Goal: Communication & Community: Answer question/provide support

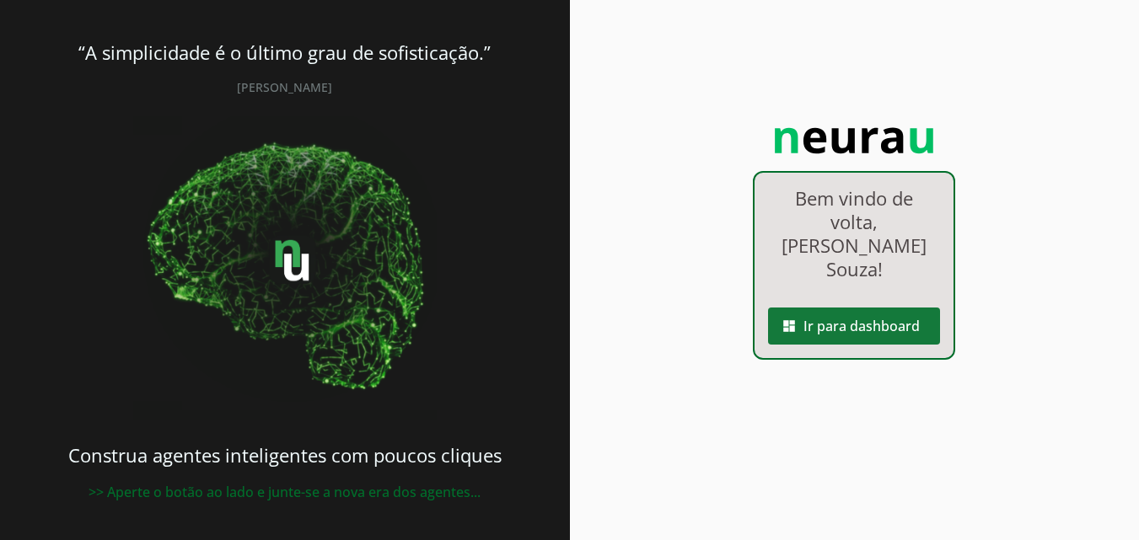
drag, startPoint x: 0, startPoint y: 0, endPoint x: 883, endPoint y: 287, distance: 928.2
click at [883, 306] on span at bounding box center [854, 326] width 172 height 40
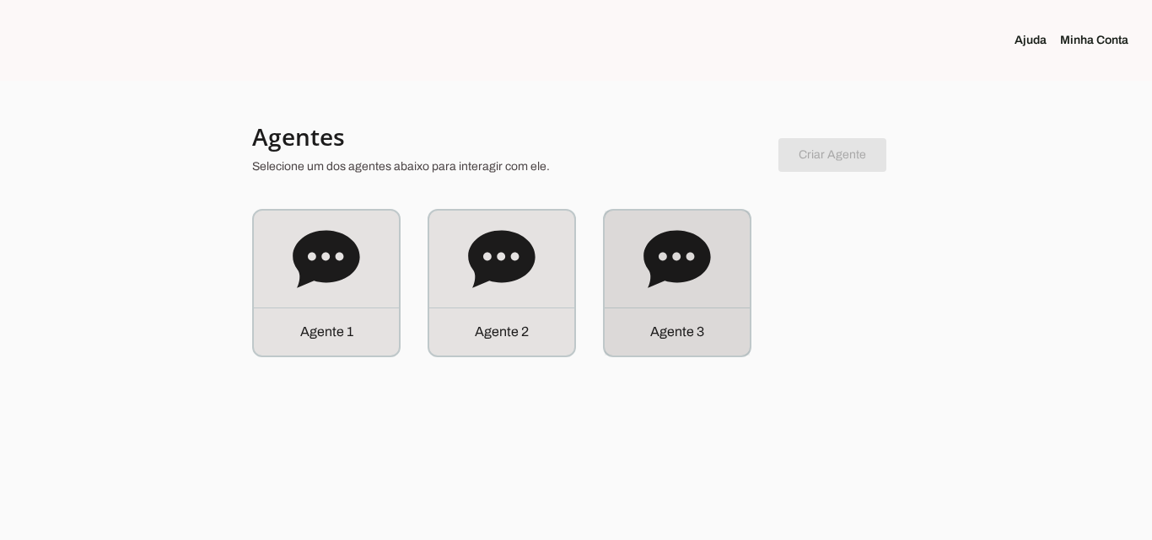
click at [675, 296] on div "Agente 3" at bounding box center [677, 283] width 145 height 145
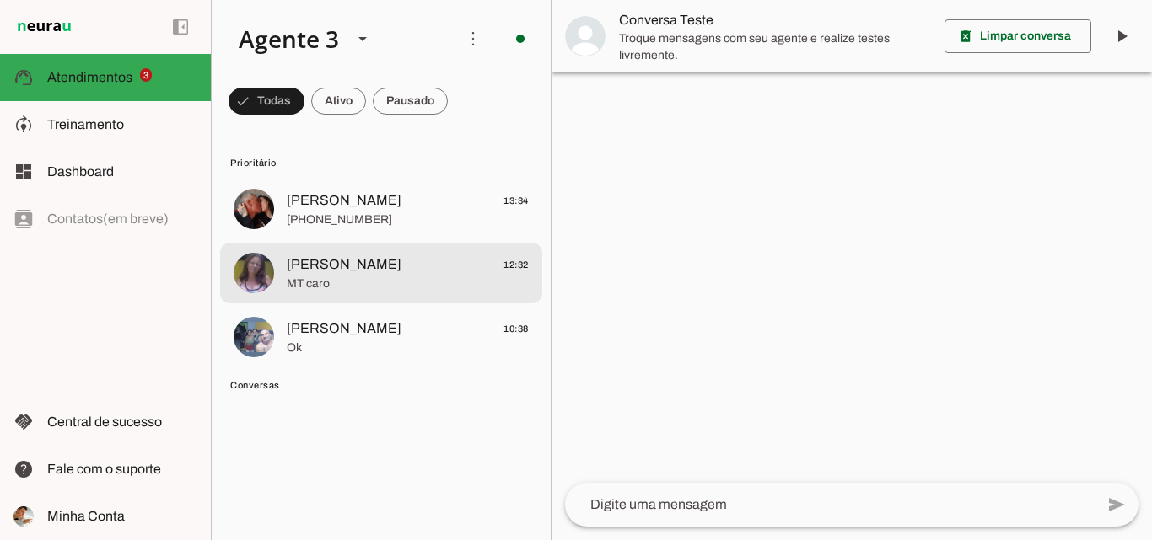
click at [387, 270] on span "[PERSON_NAME] 12:32" at bounding box center [408, 265] width 242 height 21
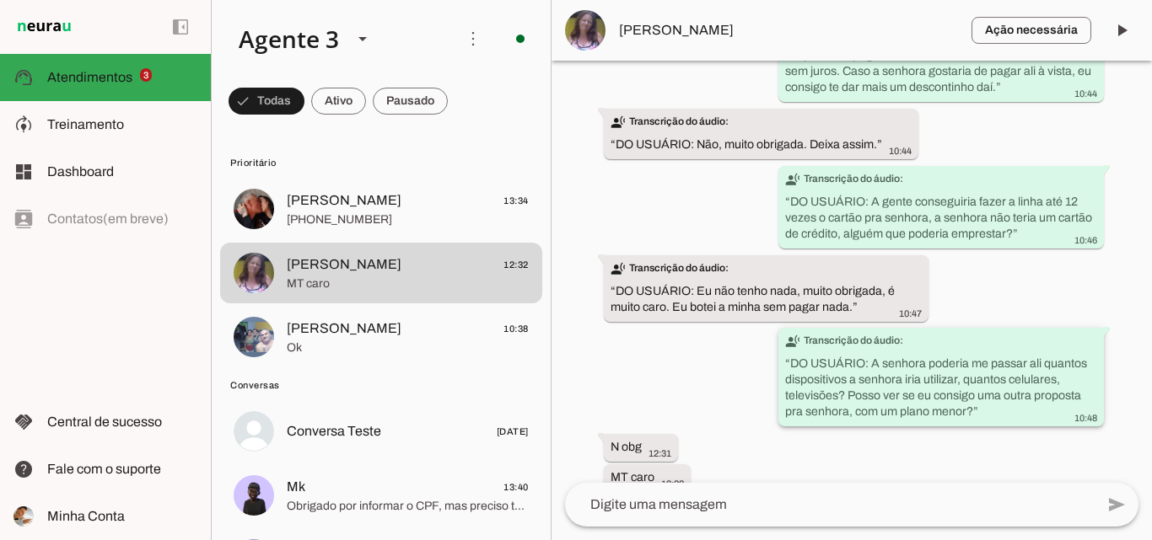
scroll to position [7067, 0]
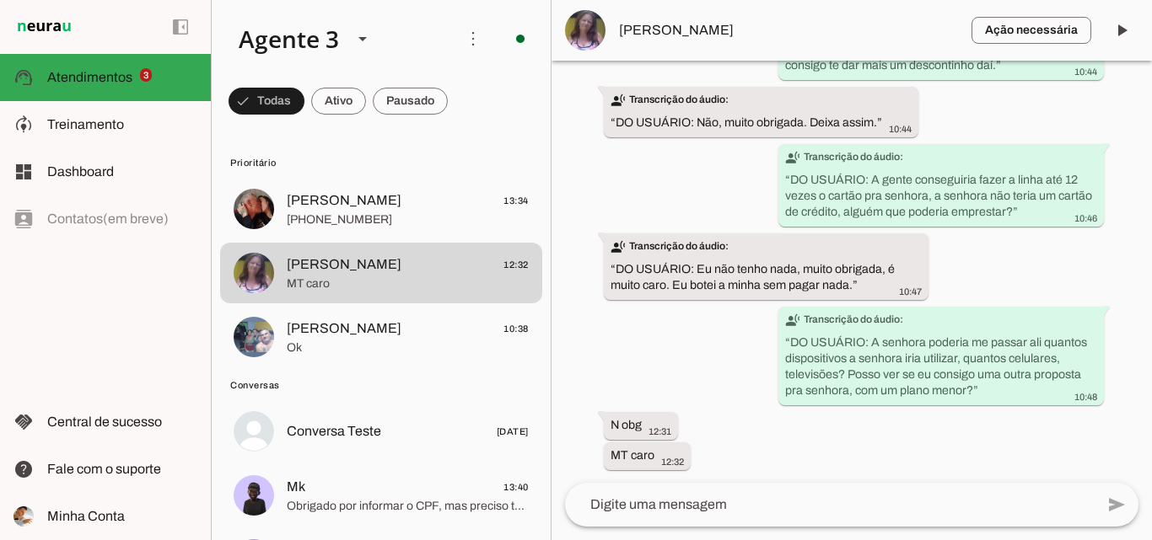
click at [809, 501] on textarea at bounding box center [830, 505] width 530 height 20
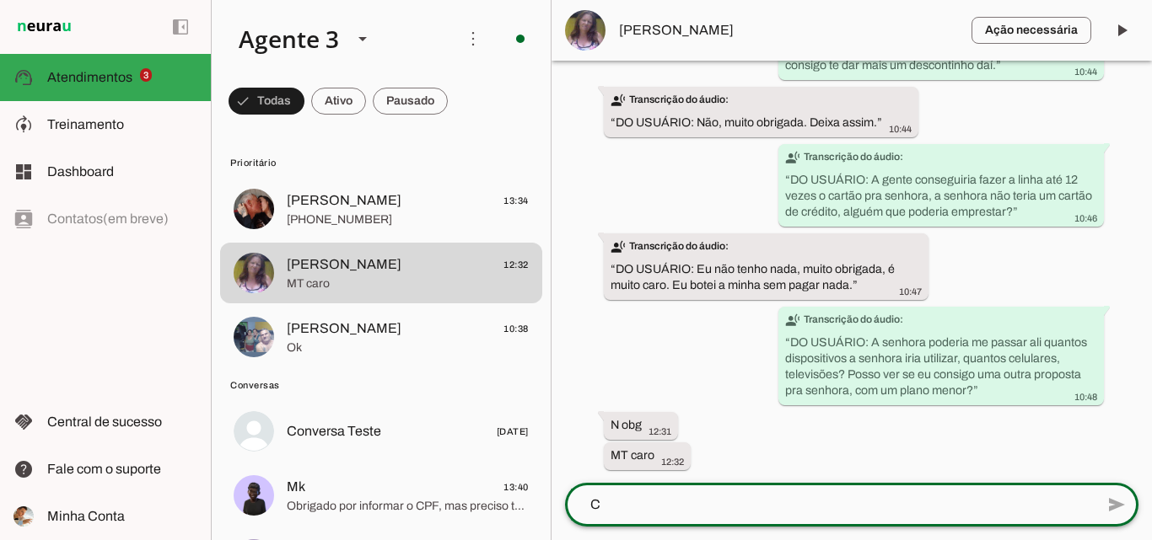
scroll to position [0, 0]
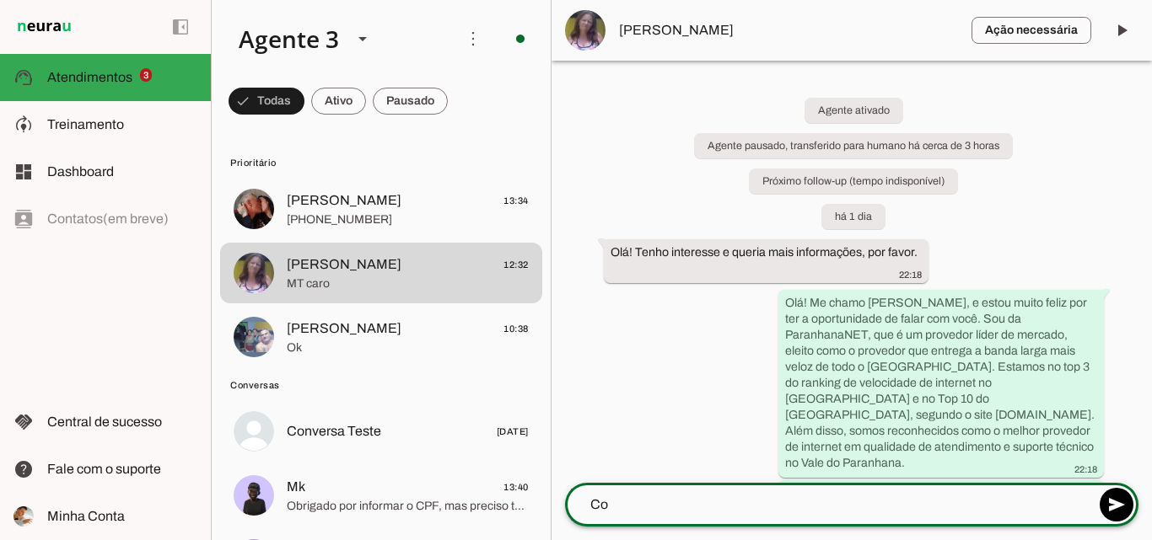
type textarea "C"
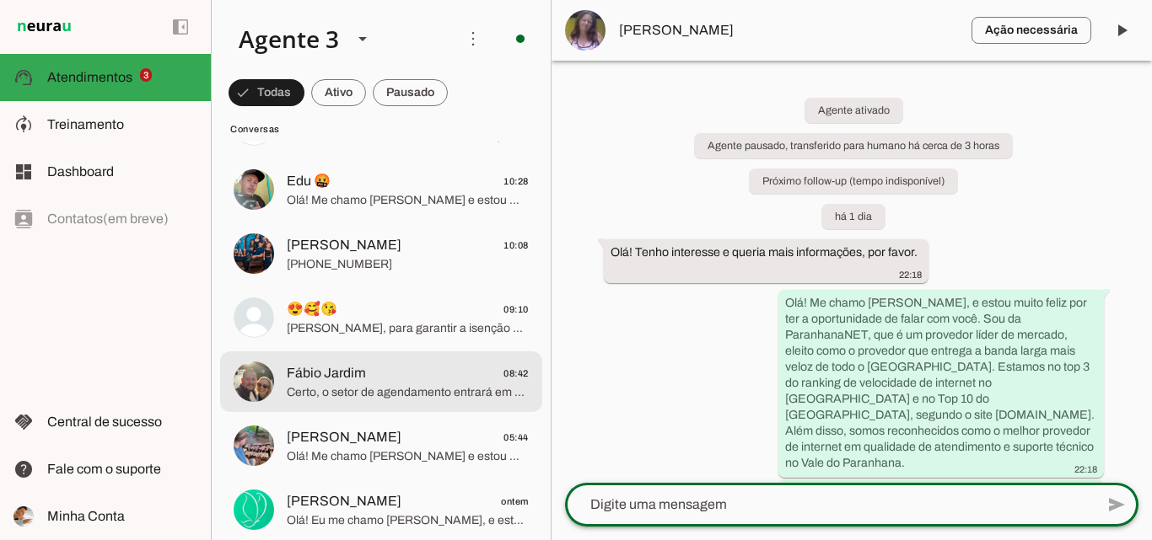
scroll to position [843, 0]
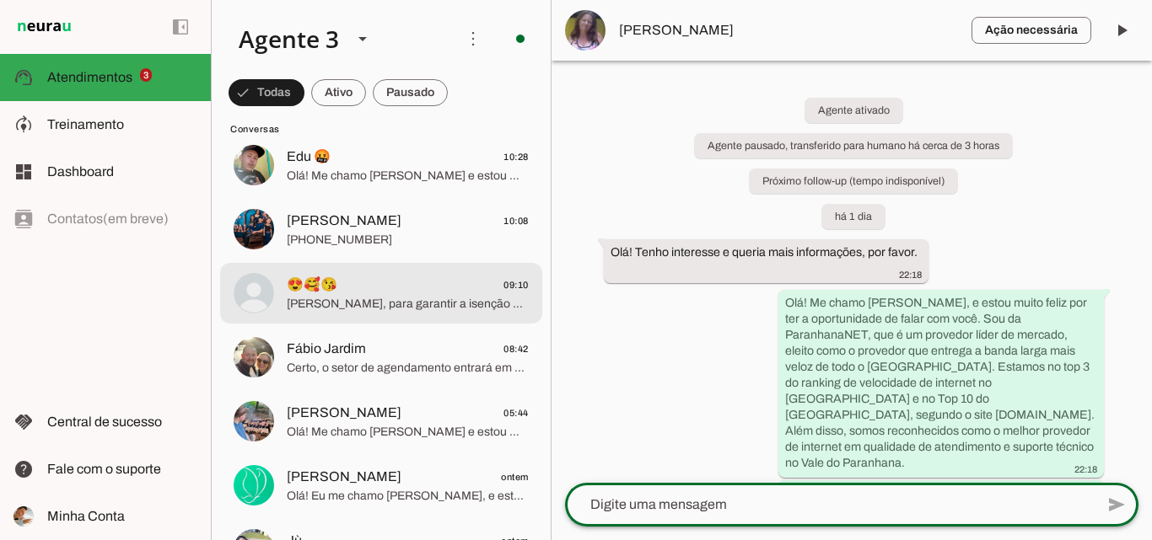
click at [433, 283] on span "😍🥰😘 09:10" at bounding box center [408, 285] width 242 height 21
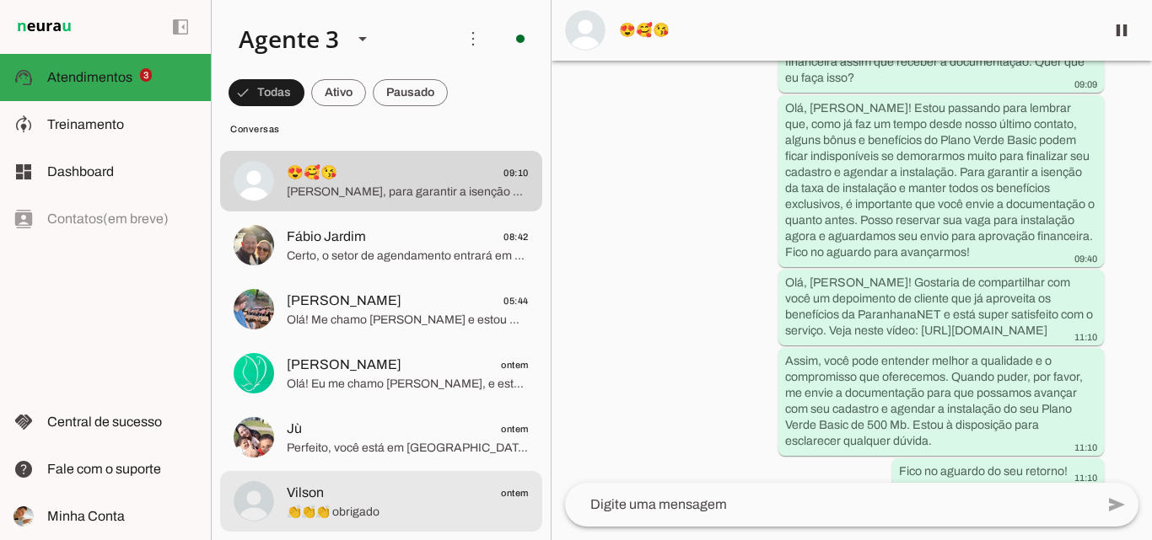
scroll to position [928, 0]
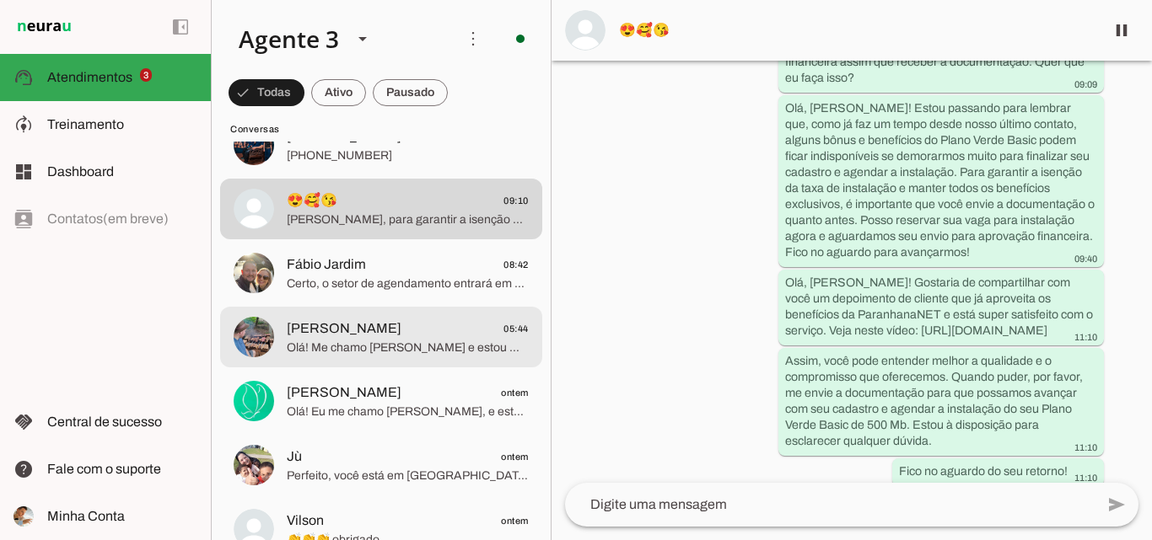
drag, startPoint x: 405, startPoint y: 335, endPoint x: 408, endPoint y: 343, distance: 9.1
click at [405, 334] on span "Gerson Jahn 05:44" at bounding box center [408, 329] width 242 height 21
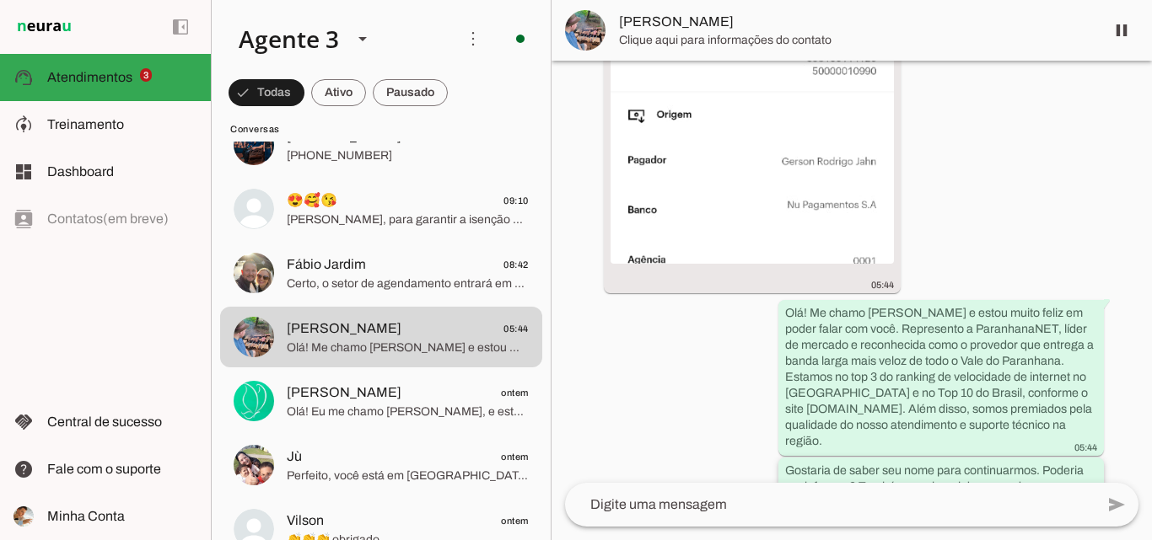
scroll to position [86, 0]
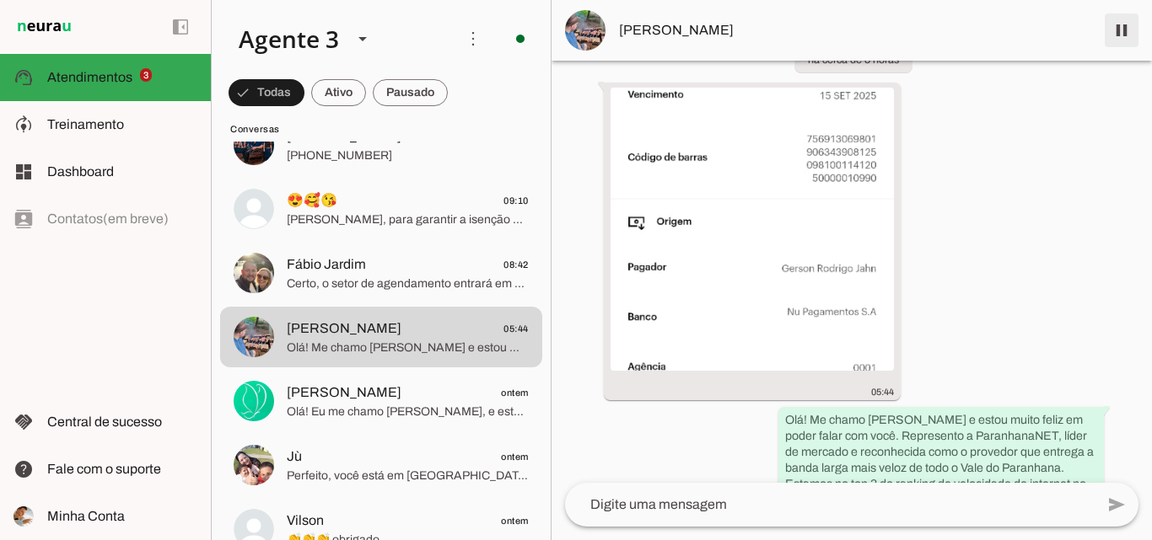
click at [1107, 37] on span at bounding box center [1121, 30] width 40 height 40
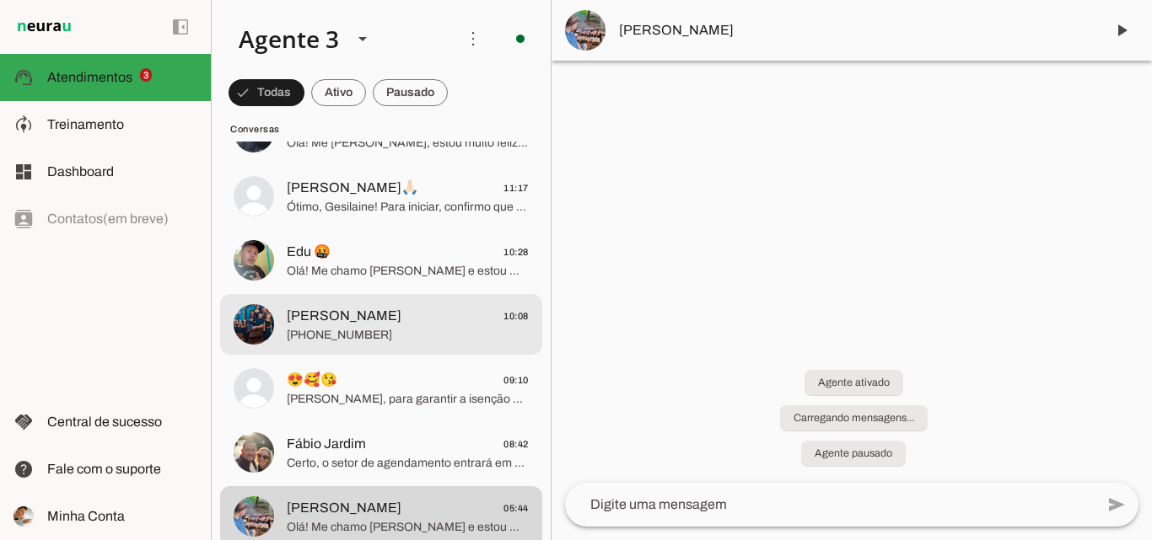
scroll to position [749, 0]
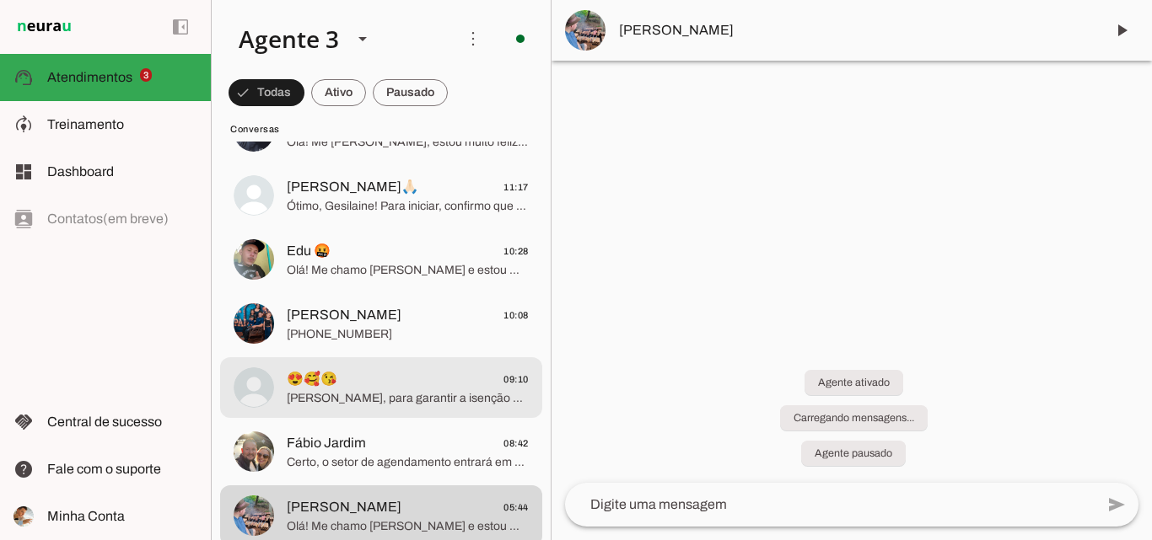
click at [410, 391] on span "[PERSON_NAME], para garantir a isenção da taxa de instalação, precisamos do seu…" at bounding box center [408, 398] width 242 height 17
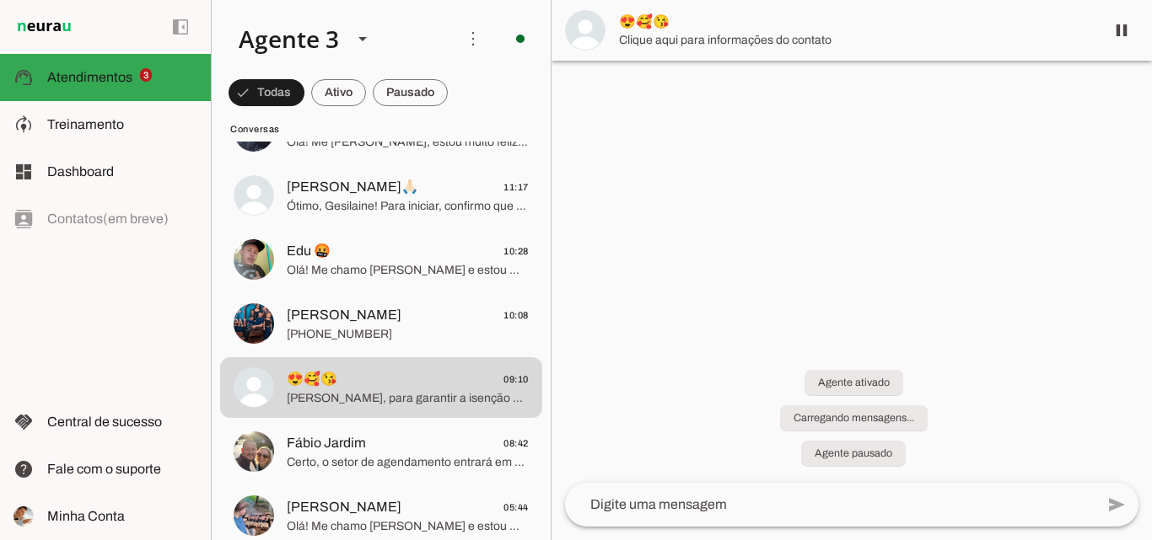
drag, startPoint x: 842, startPoint y: 45, endPoint x: 863, endPoint y: 61, distance: 25.8
click at [842, 44] on span "Clique aqui para informações do contato" at bounding box center [855, 40] width 472 height 17
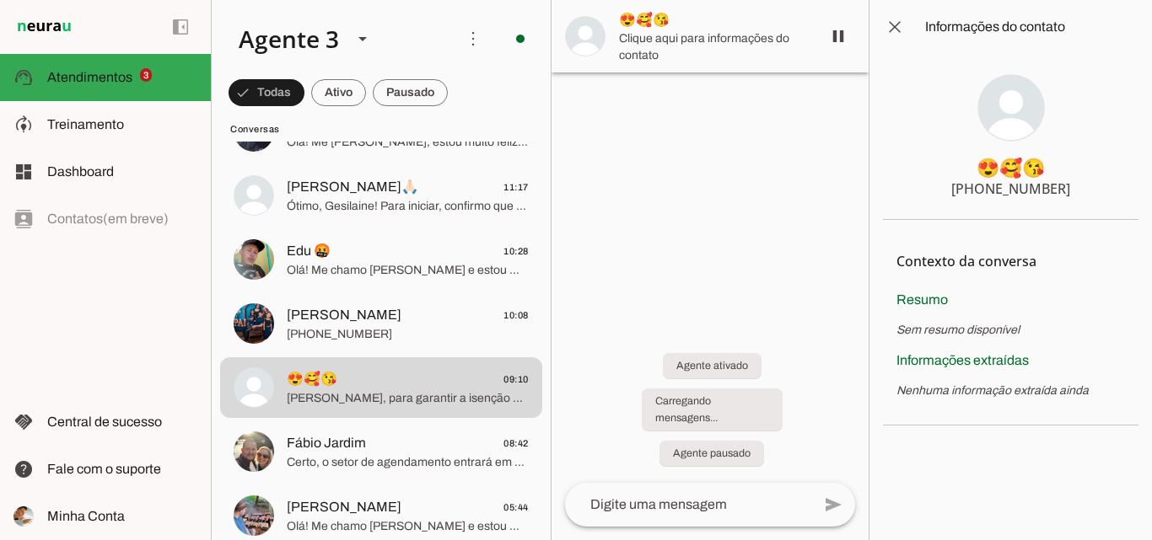
drag, startPoint x: 981, startPoint y: 188, endPoint x: 1099, endPoint y: 188, distance: 118.0
click at [1099, 188] on section "😍🥰😘 +55 51 93380-2519" at bounding box center [1010, 137] width 255 height 166
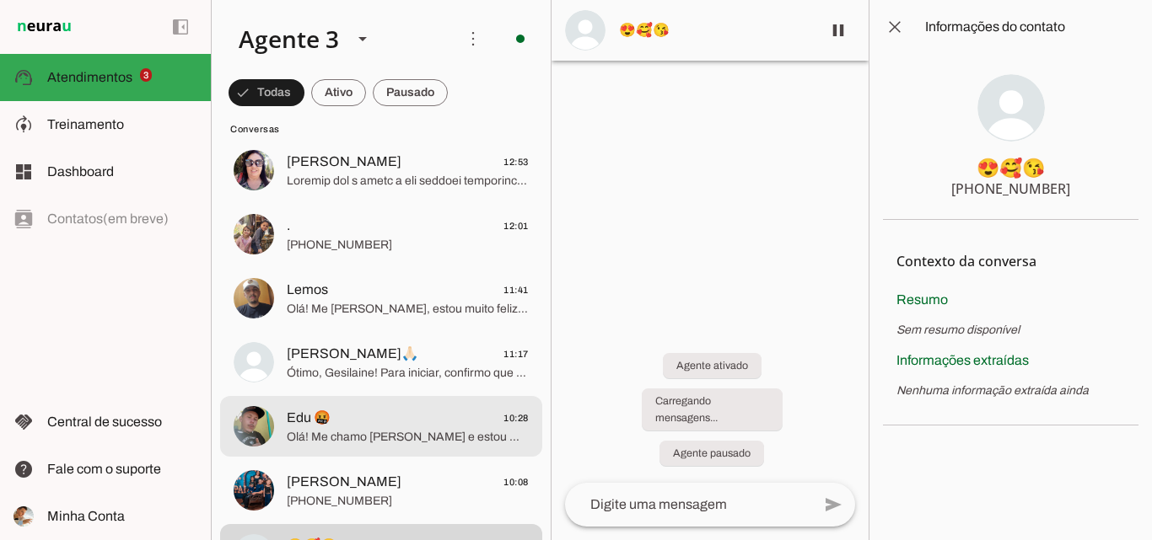
scroll to position [580, 0]
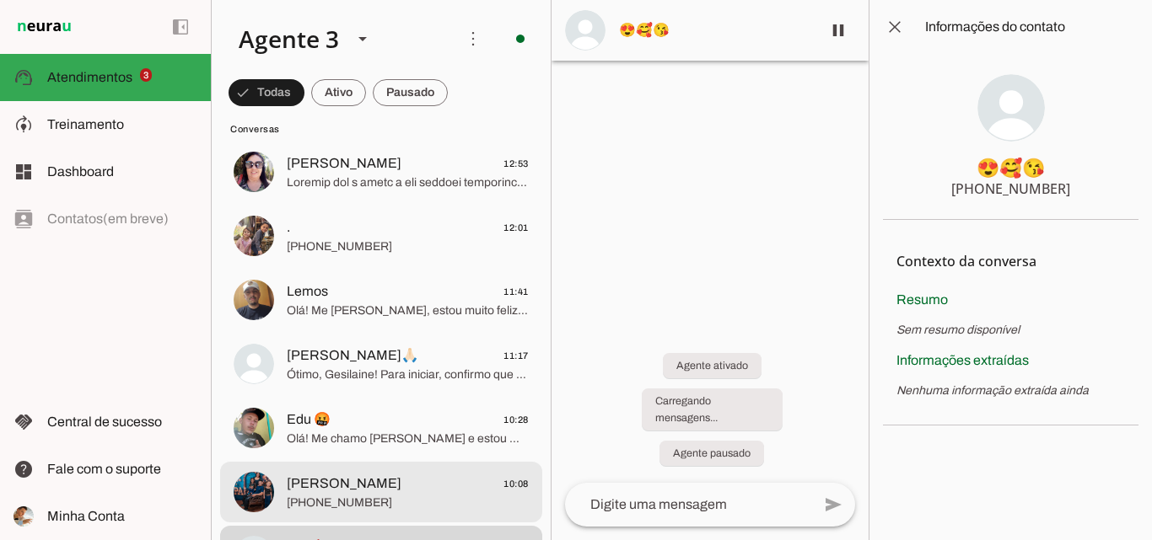
click at [417, 487] on span "Guilherme 10:08" at bounding box center [408, 484] width 242 height 21
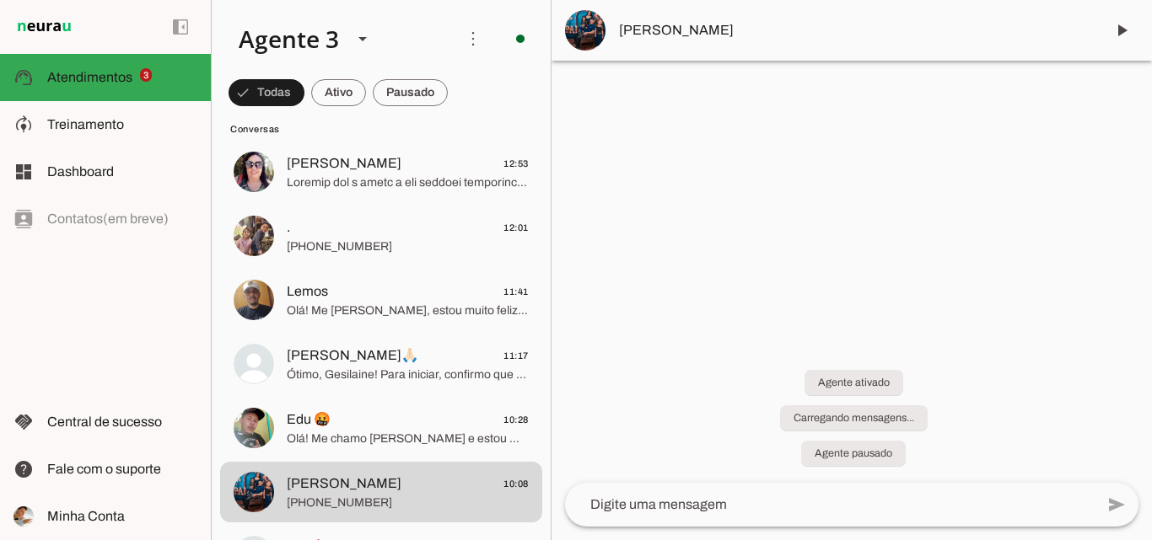
click at [794, 45] on md-item "[PERSON_NAME]" at bounding box center [851, 30] width 600 height 61
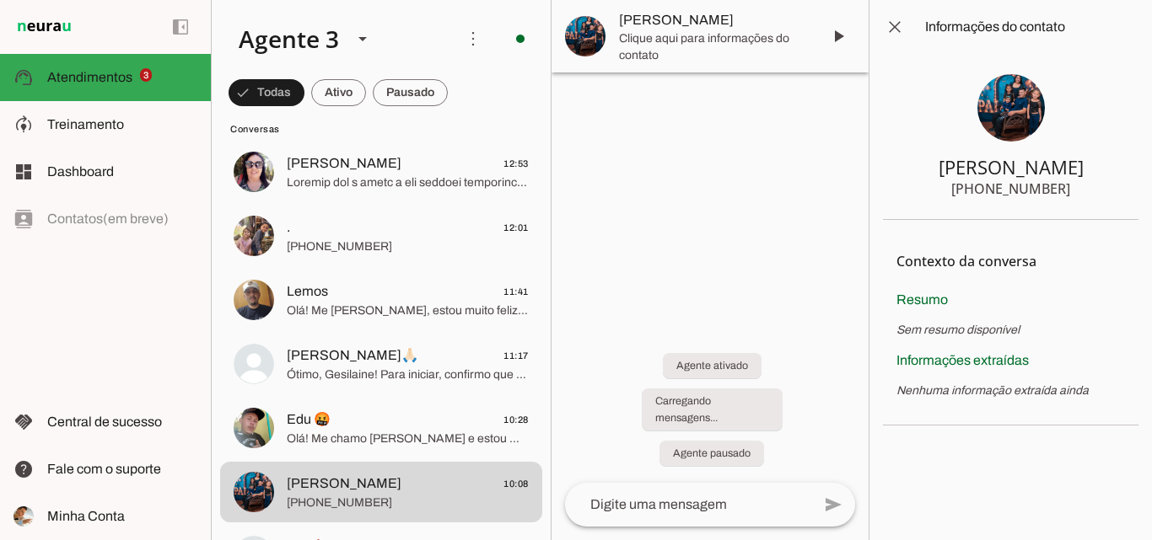
drag, startPoint x: 988, startPoint y: 188, endPoint x: 1067, endPoint y: 187, distance: 79.3
click at [1067, 187] on section "Guilherme +55 5185738831" at bounding box center [1010, 137] width 255 height 166
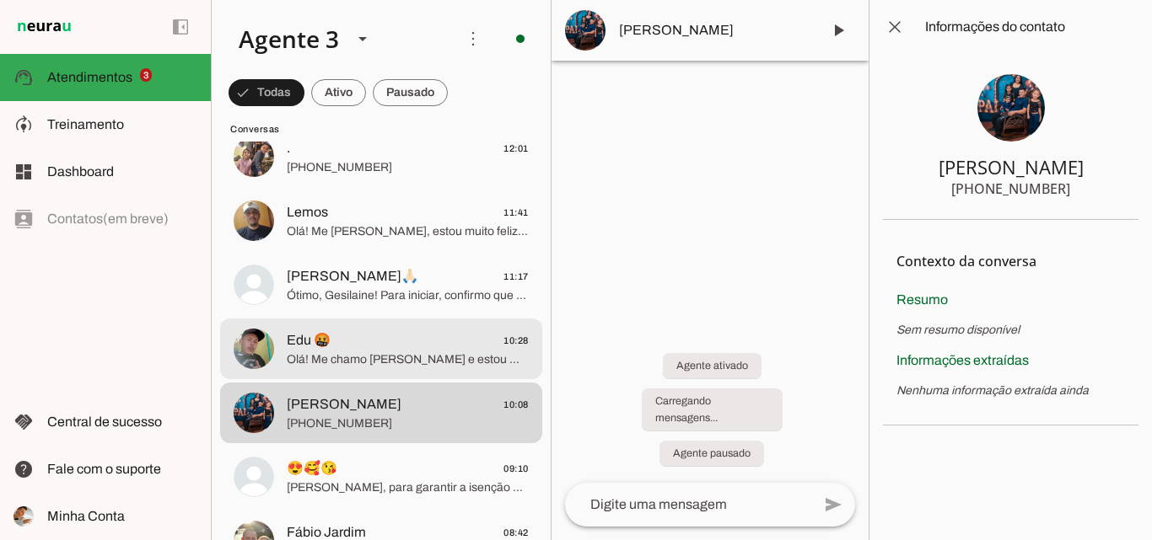
scroll to position [664, 0]
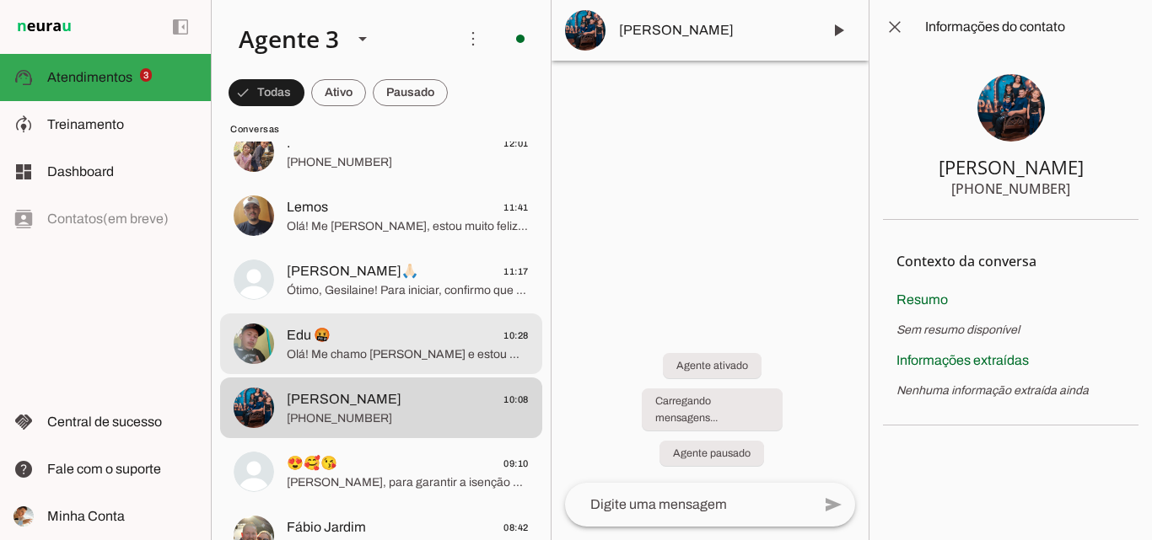
click at [408, 356] on span "Olá! Me chamo [PERSON_NAME] e estou muito feliz em ter a oportunidade de falar …" at bounding box center [408, 355] width 242 height 17
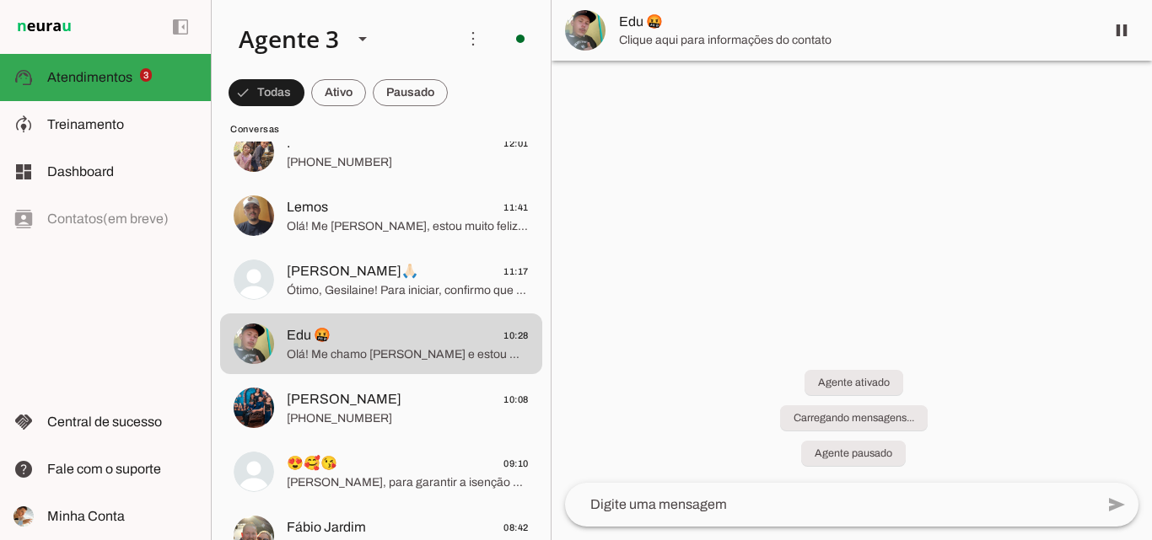
click at [773, 25] on span "Edu 🤬" at bounding box center [855, 22] width 472 height 20
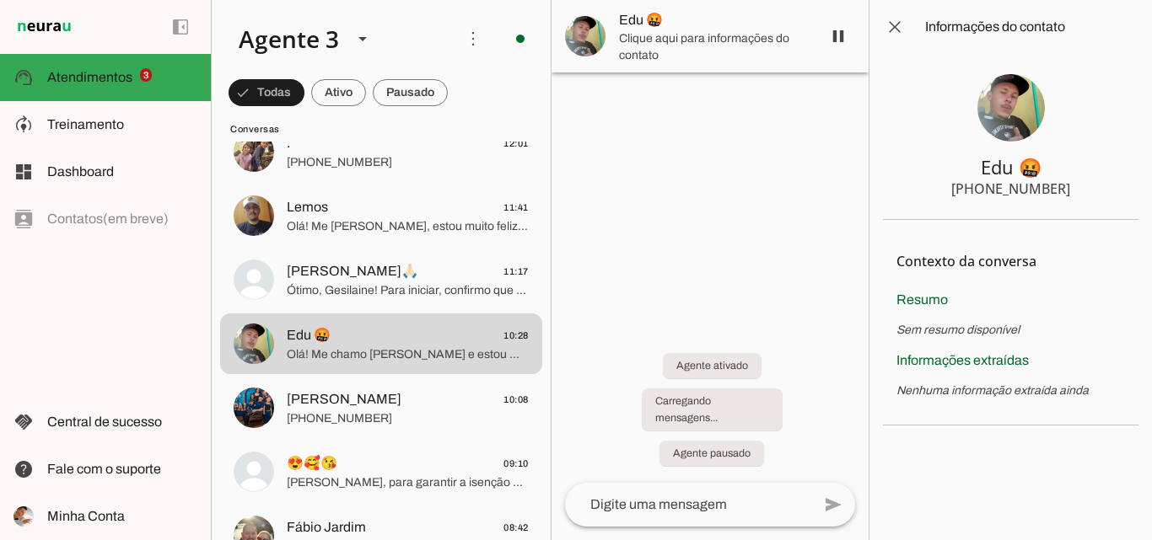
drag, startPoint x: 991, startPoint y: 190, endPoint x: 1078, endPoint y: 188, distance: 86.9
click at [1078, 188] on section "Edu 🤬 +55 5197587804" at bounding box center [1010, 137] width 255 height 166
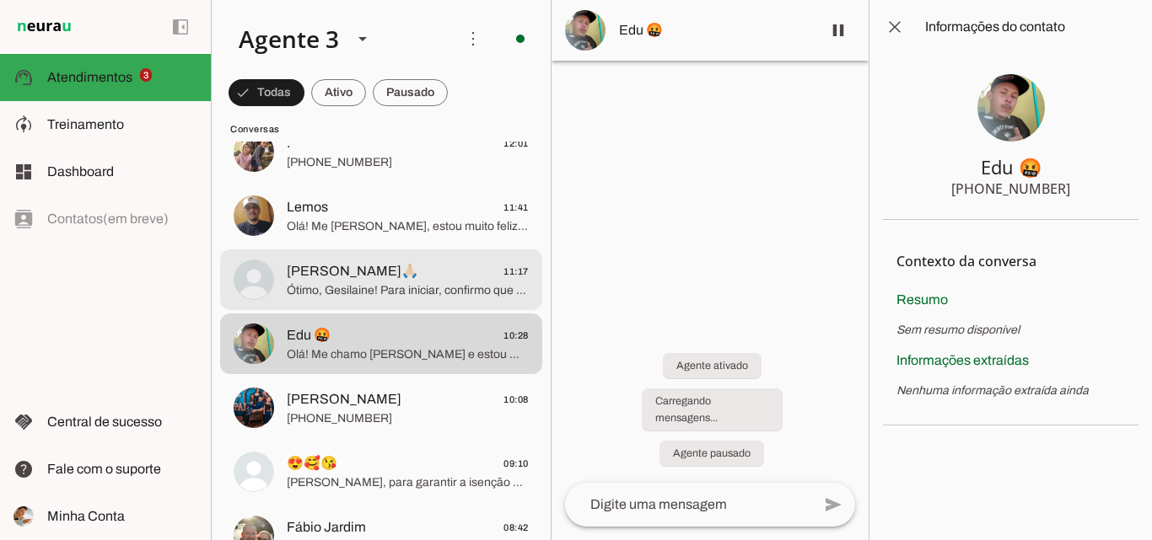
click at [390, 296] on span "Ótimo, Gesilaine! Para iniciar, confirmo que a instalação é totalmente gratuita…" at bounding box center [408, 290] width 242 height 17
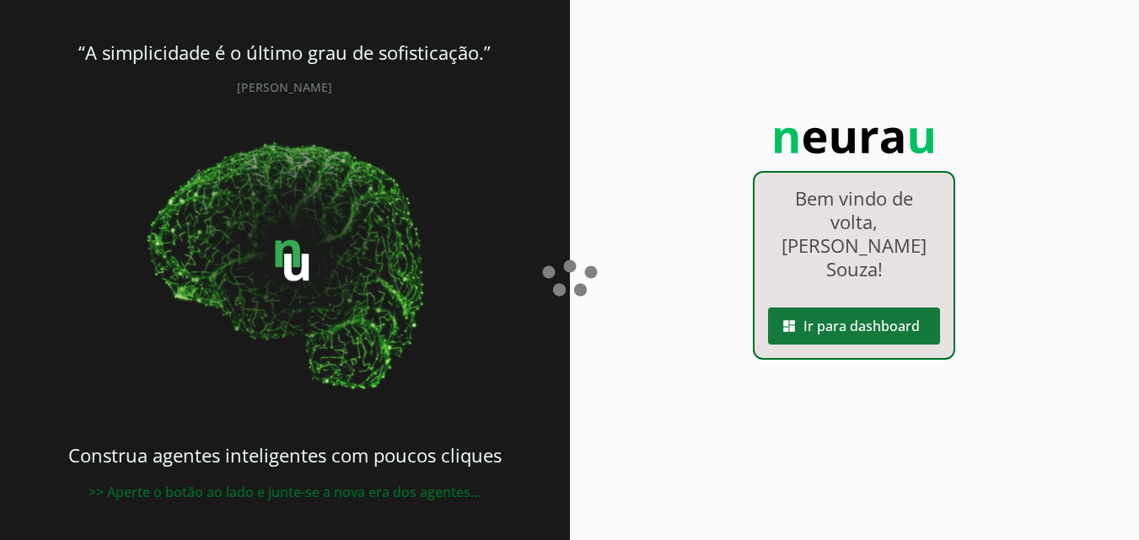
click at [783, 313] on span at bounding box center [854, 326] width 172 height 40
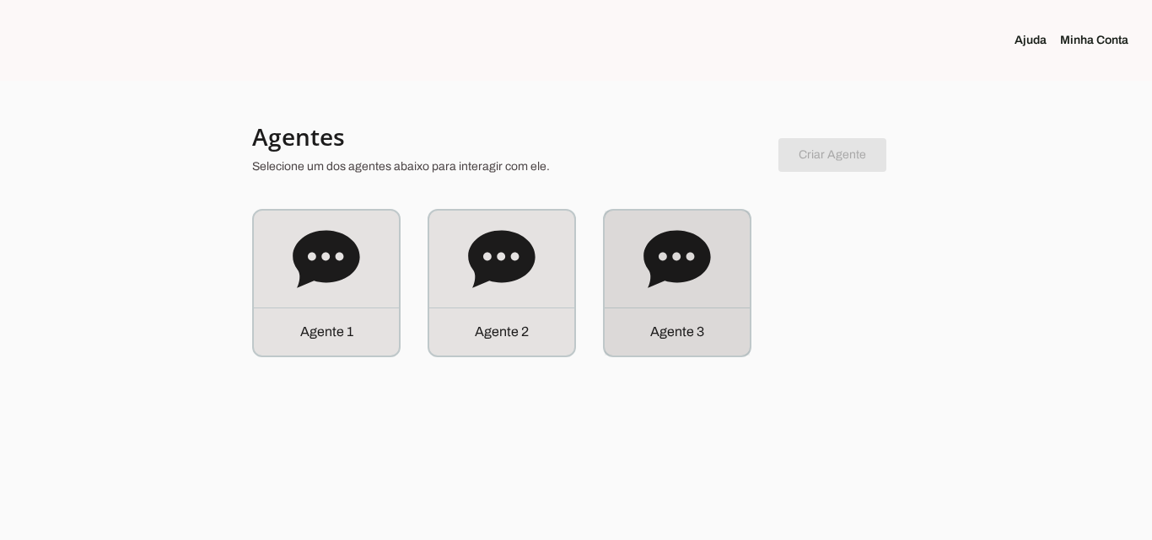
click at [706, 309] on div "Agente 3" at bounding box center [677, 332] width 145 height 48
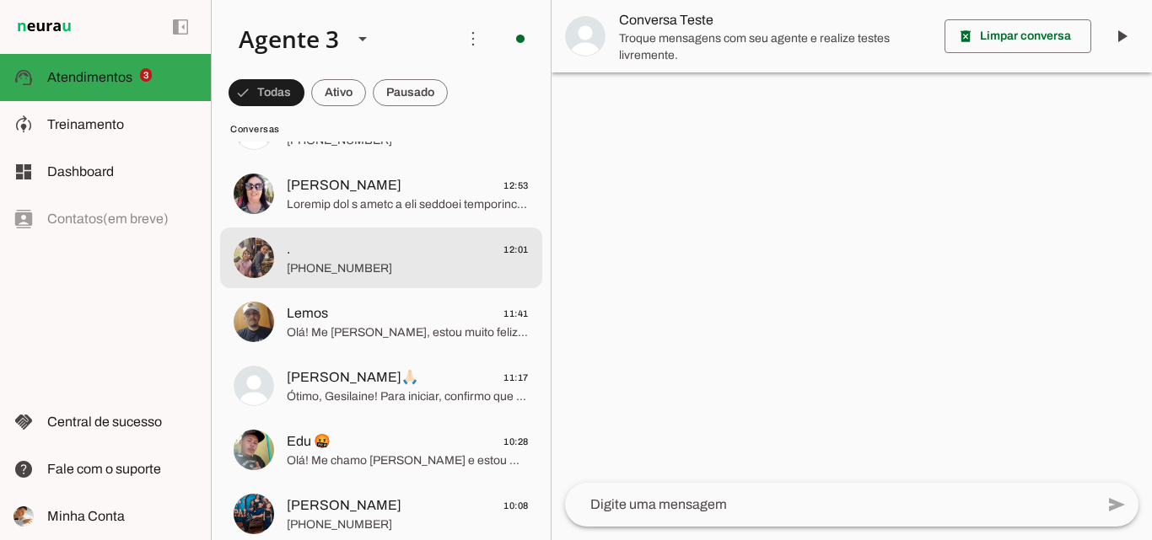
scroll to position [590, 0]
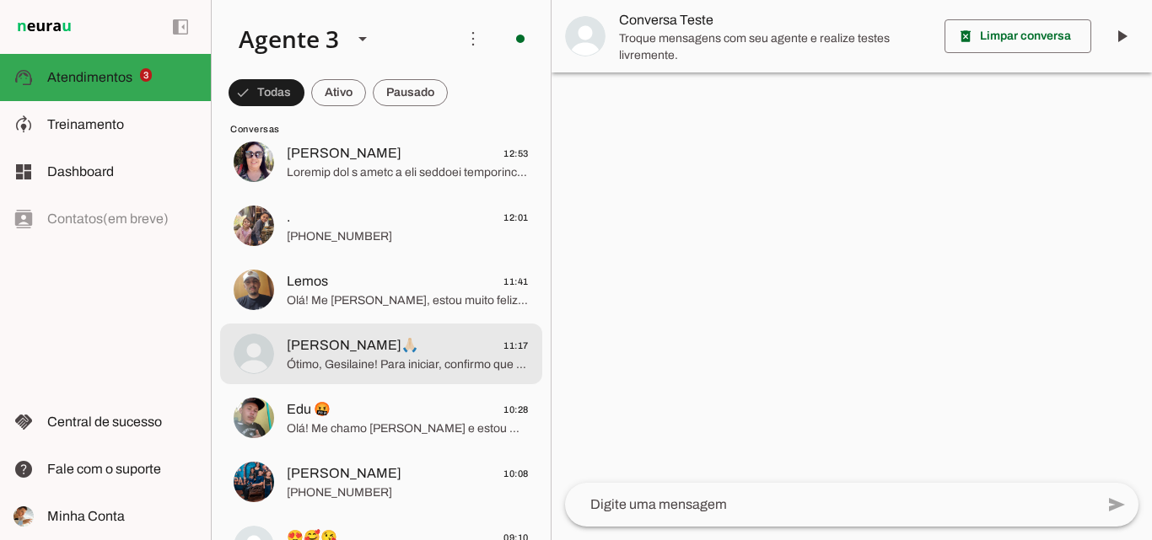
click at [429, 347] on span "Geisy🙏🏻 11:17" at bounding box center [408, 346] width 242 height 21
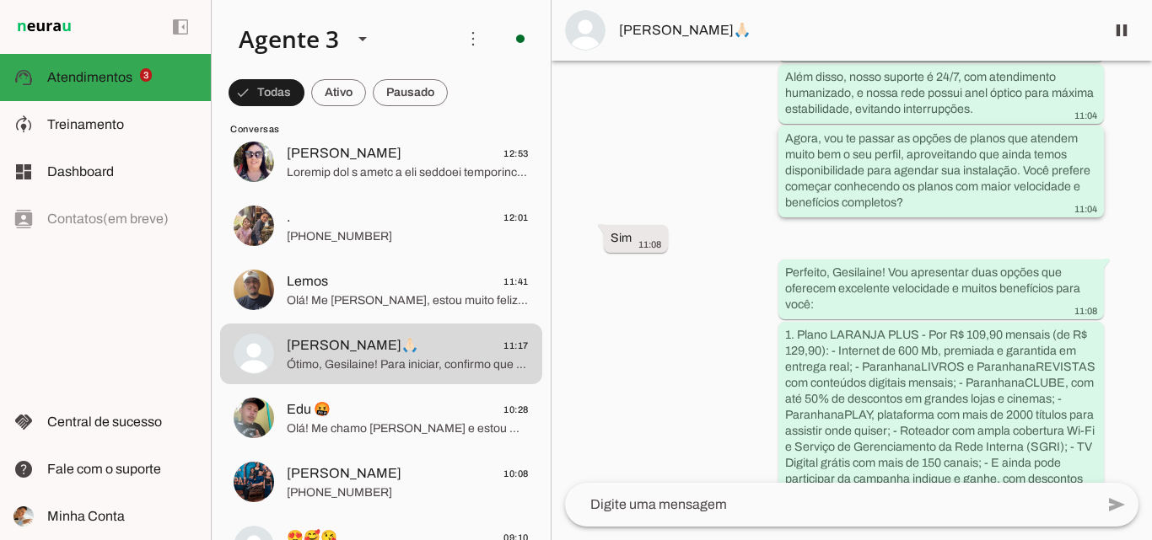
scroll to position [1213, 0]
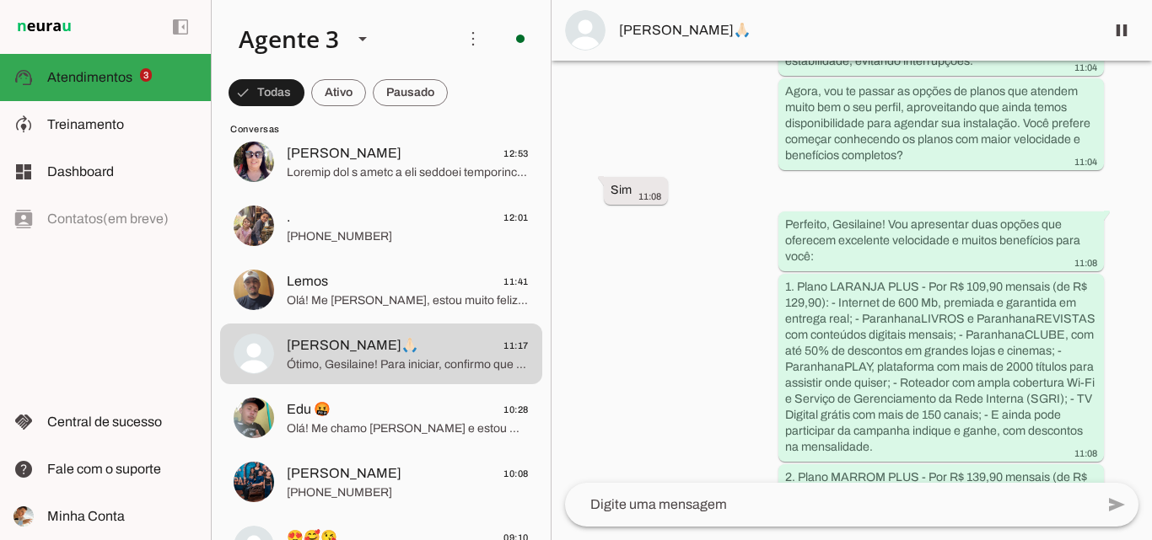
click at [830, 46] on md-item "[PERSON_NAME]🙏🏻" at bounding box center [851, 30] width 600 height 61
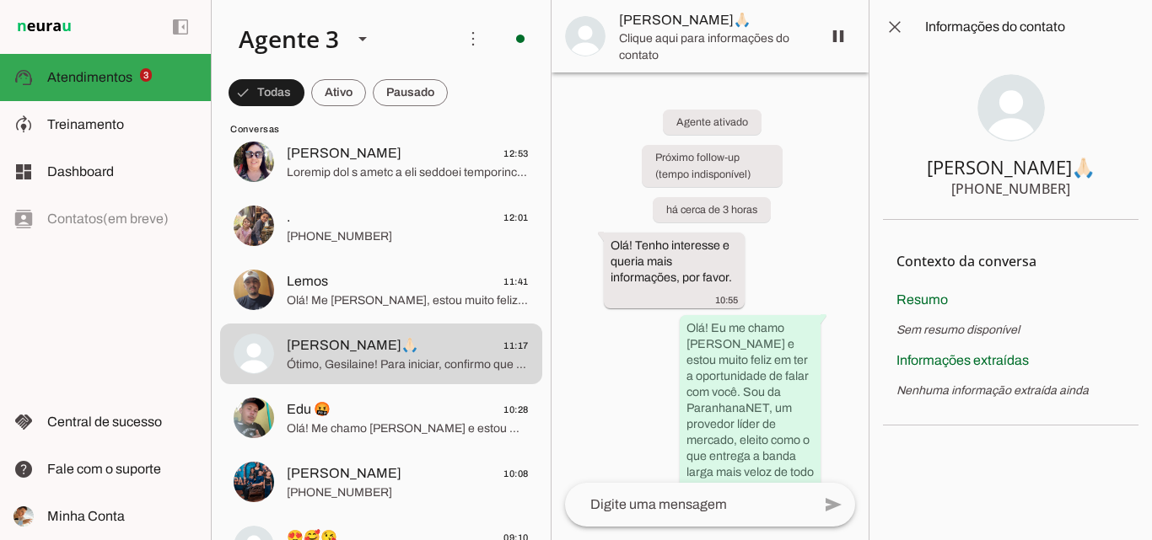
drag, startPoint x: 985, startPoint y: 186, endPoint x: 1066, endPoint y: 186, distance: 81.0
click at [1066, 186] on section "Geisy🙏🏻 +55 5196525466" at bounding box center [1010, 137] width 255 height 166
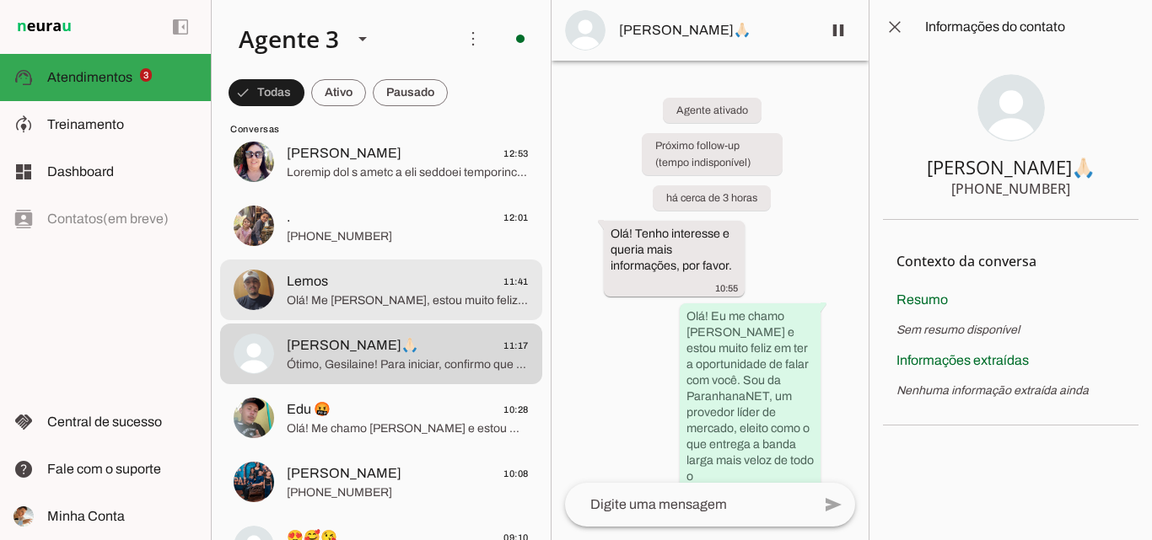
click at [410, 293] on span "Olá! Me [PERSON_NAME], estou muito feliz em poder falar com você. A ParanhanaNE…" at bounding box center [408, 301] width 242 height 17
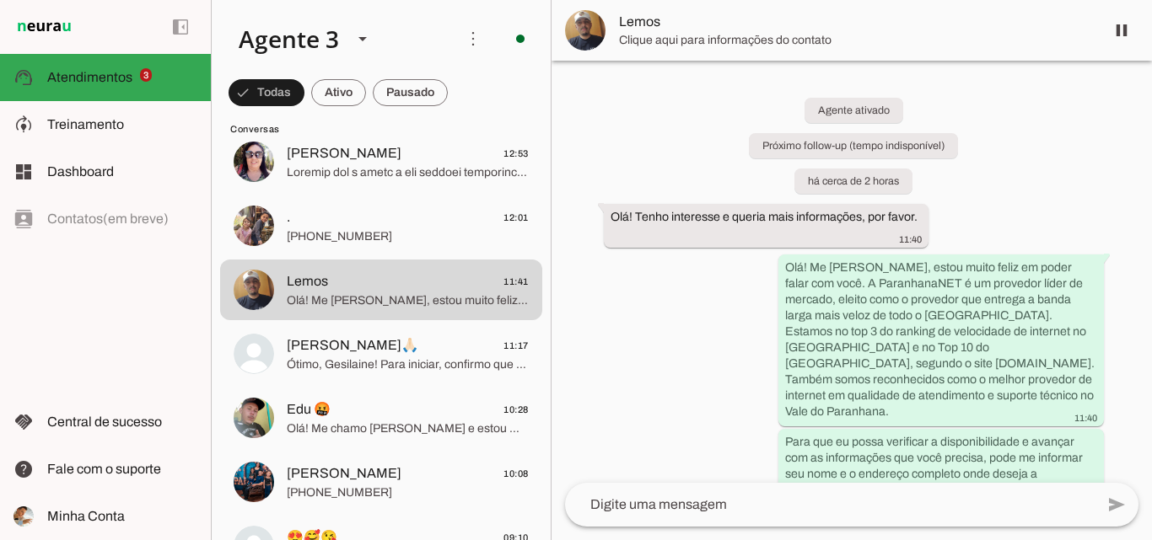
click at [700, 21] on span "Lemos" at bounding box center [855, 22] width 472 height 20
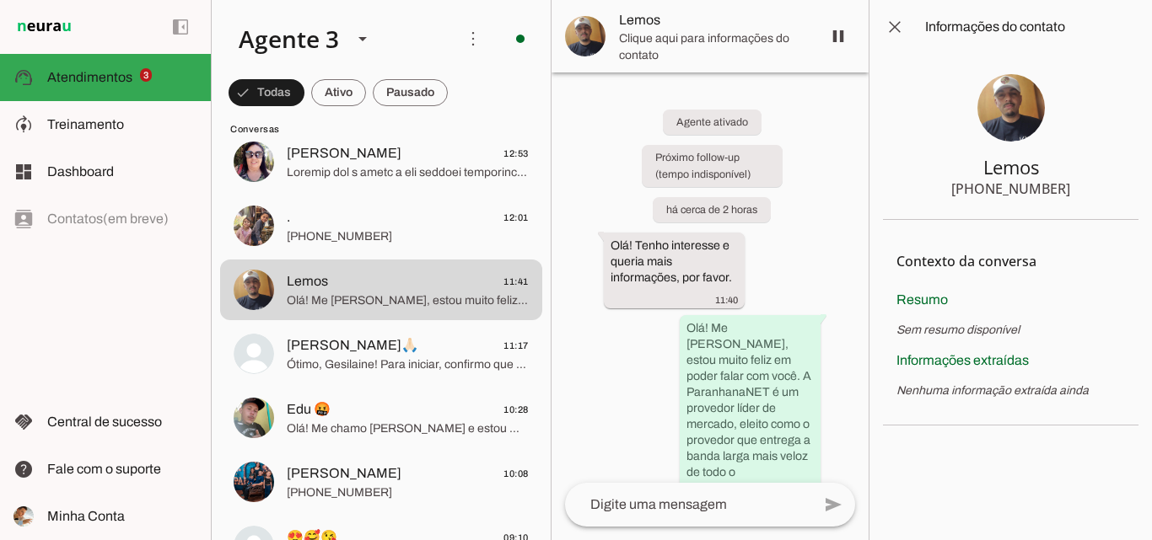
drag, startPoint x: 989, startPoint y: 192, endPoint x: 1069, endPoint y: 192, distance: 80.1
click at [1069, 192] on section "Lemos +55 5197835429" at bounding box center [1010, 137] width 255 height 166
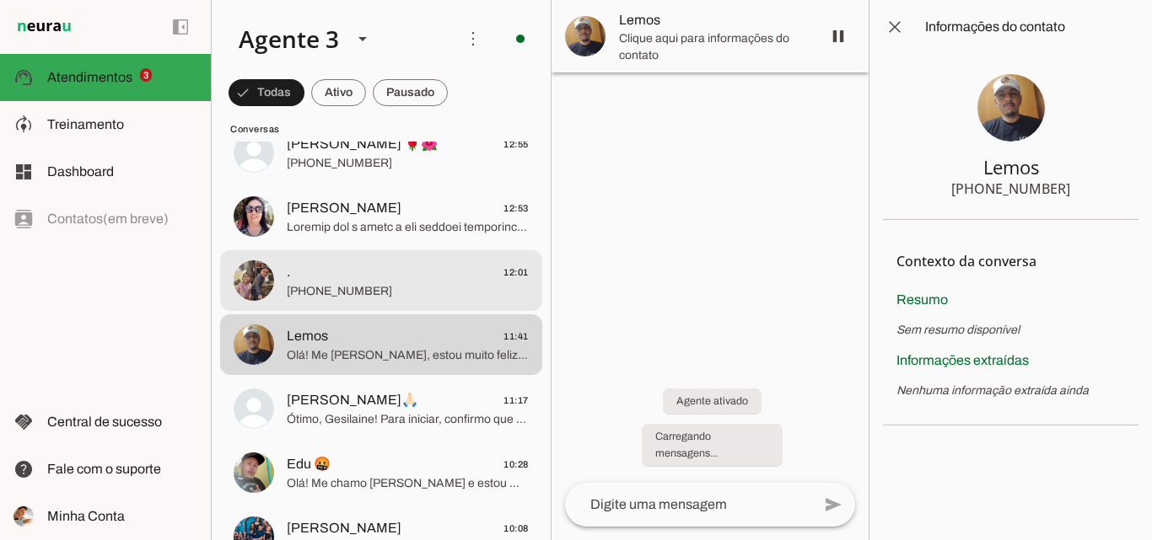
scroll to position [411, 0]
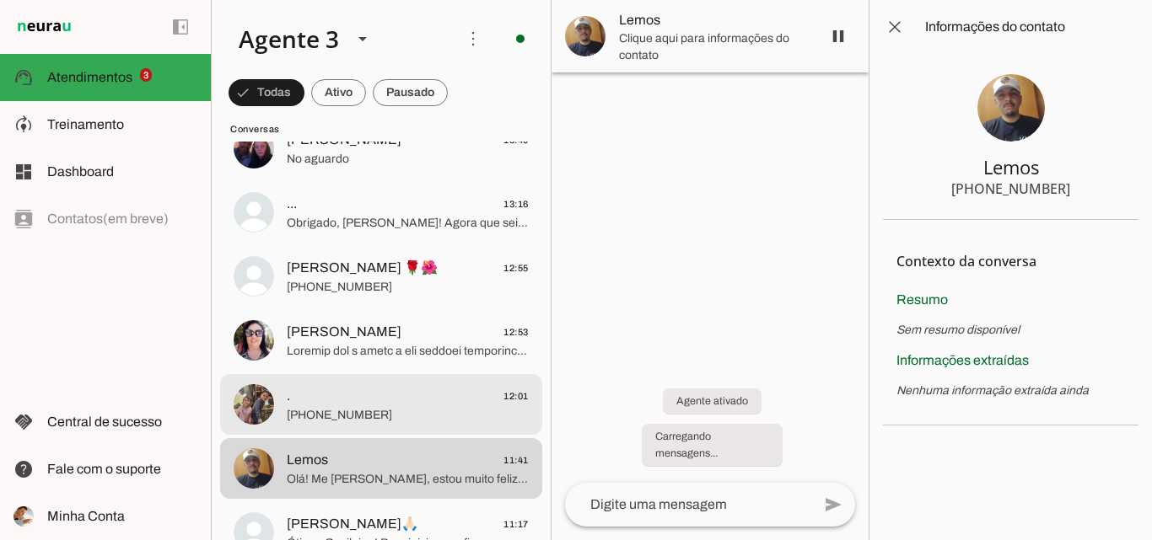
click at [374, 412] on span "[PHONE_NUMBER]" at bounding box center [408, 415] width 242 height 17
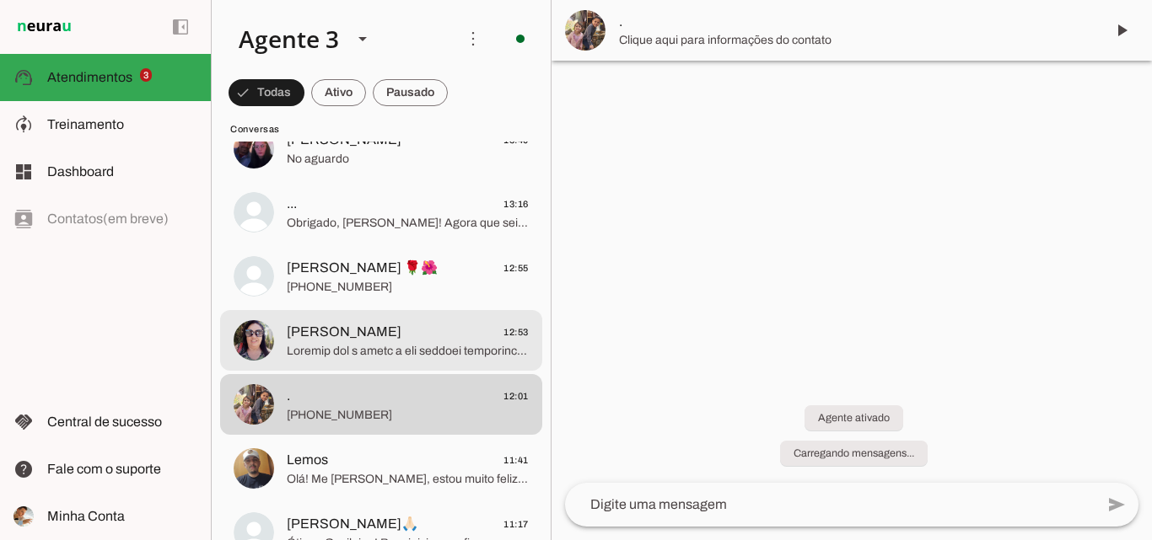
click at [388, 334] on span "Vera 12:53" at bounding box center [408, 332] width 242 height 21
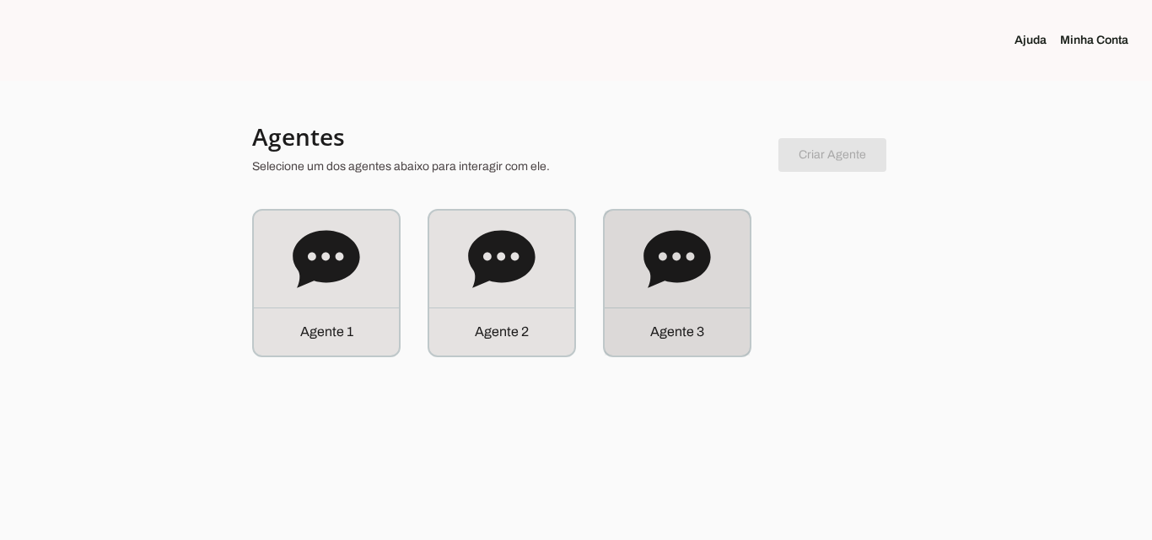
click at [664, 288] on icon at bounding box center [676, 259] width 67 height 67
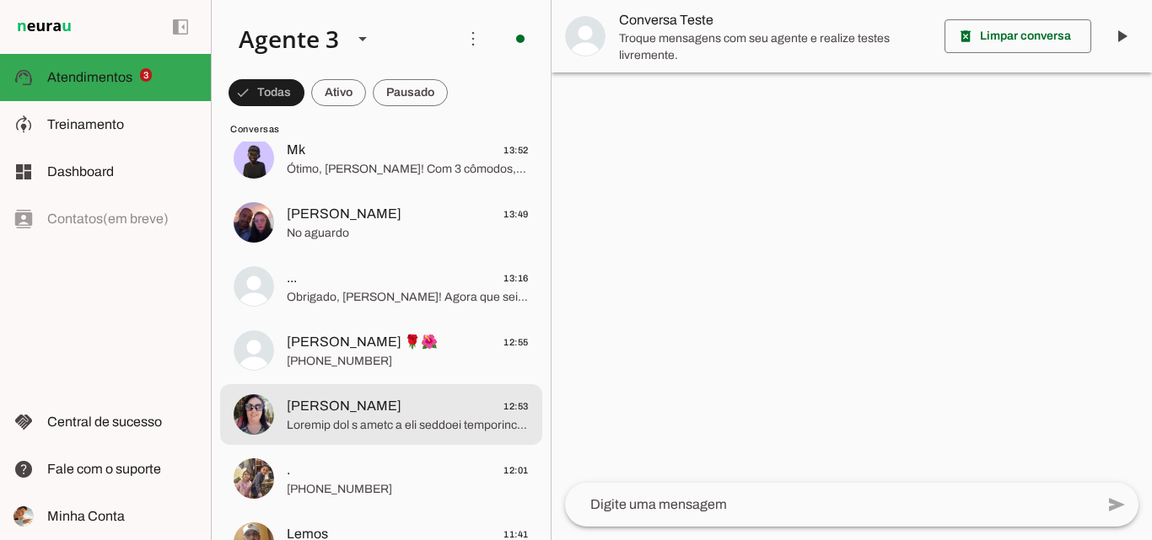
scroll to position [422, 0]
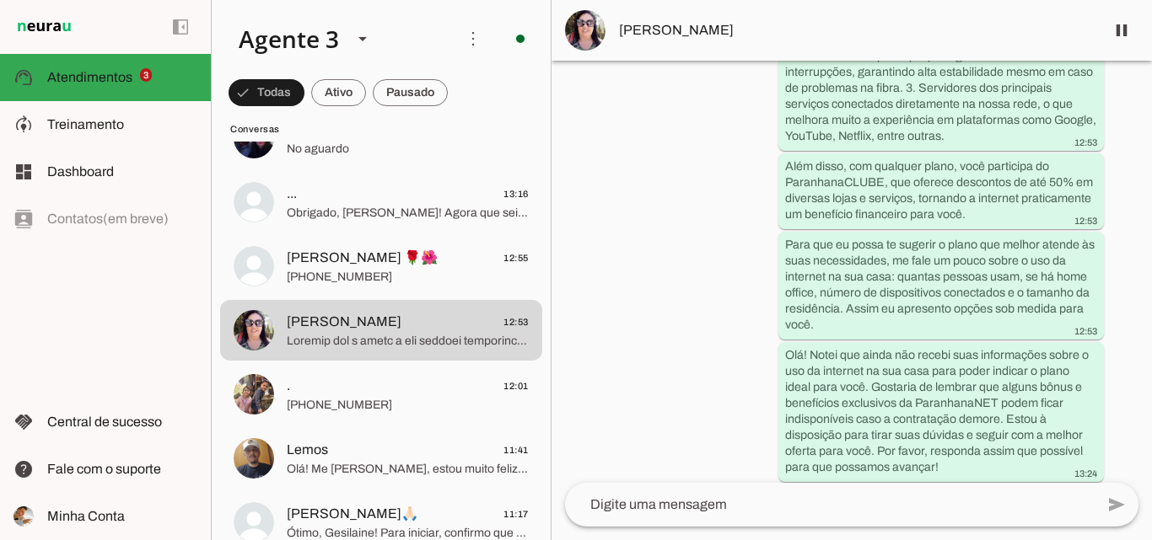
scroll to position [752, 0]
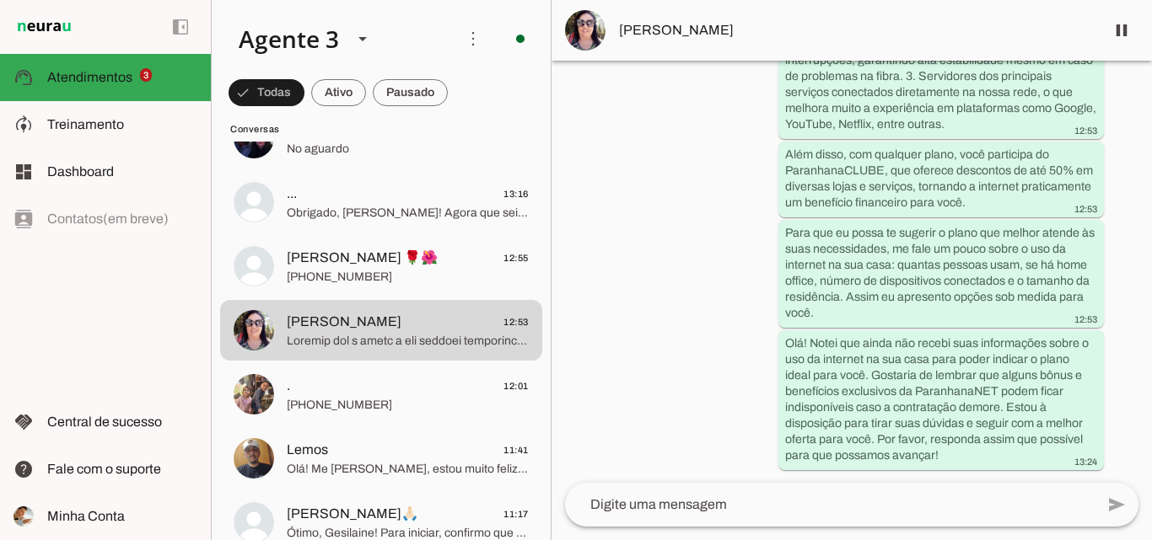
click at [797, 53] on md-item "[PERSON_NAME]" at bounding box center [851, 30] width 600 height 61
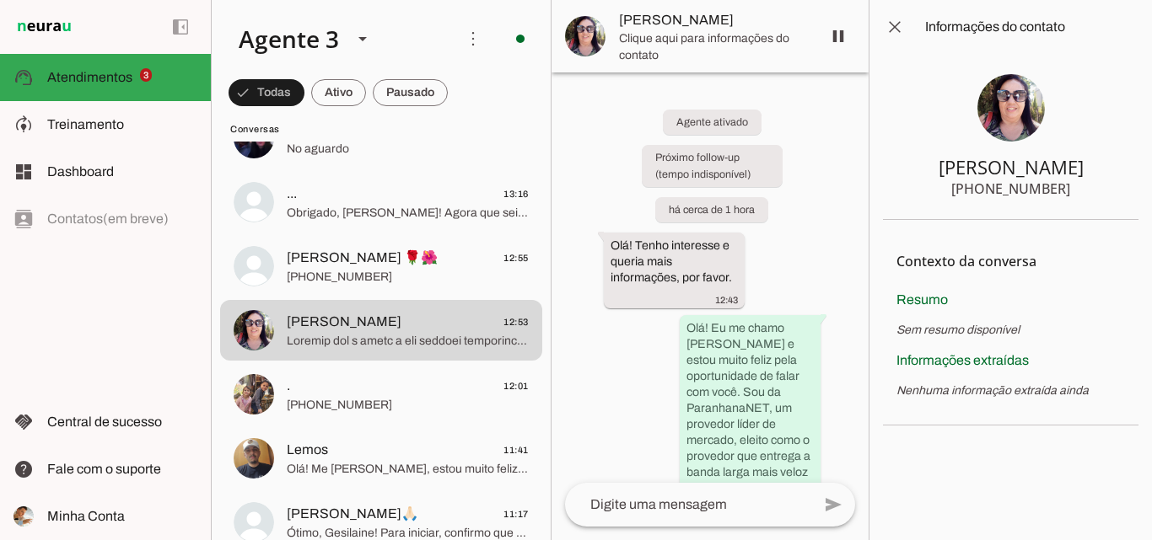
drag, startPoint x: 987, startPoint y: 184, endPoint x: 1073, endPoint y: 185, distance: 86.0
click at [1073, 185] on section "Vera +55 5182052046" at bounding box center [1010, 137] width 255 height 166
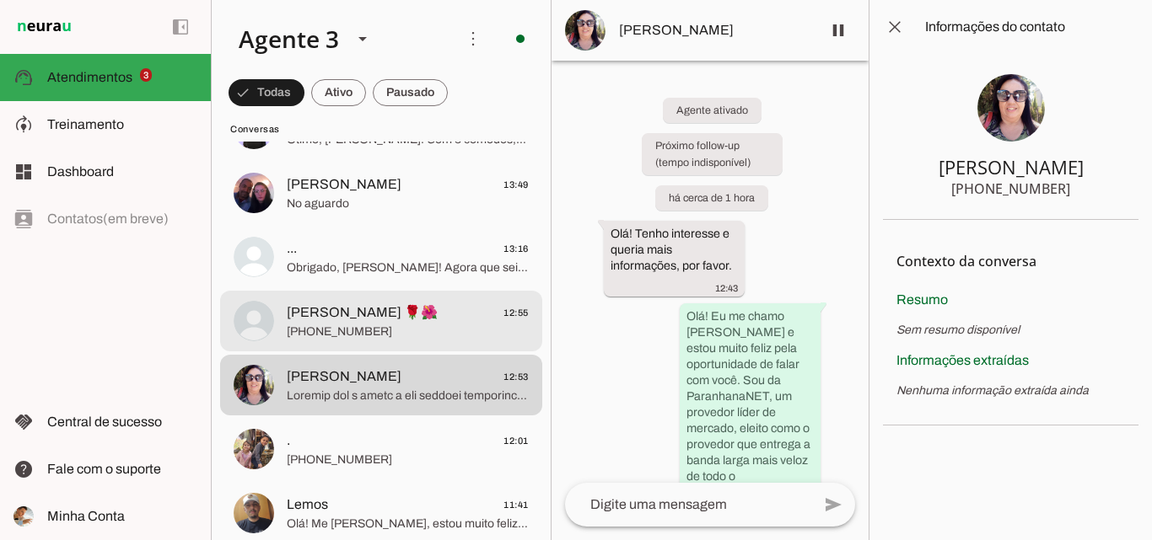
scroll to position [337, 0]
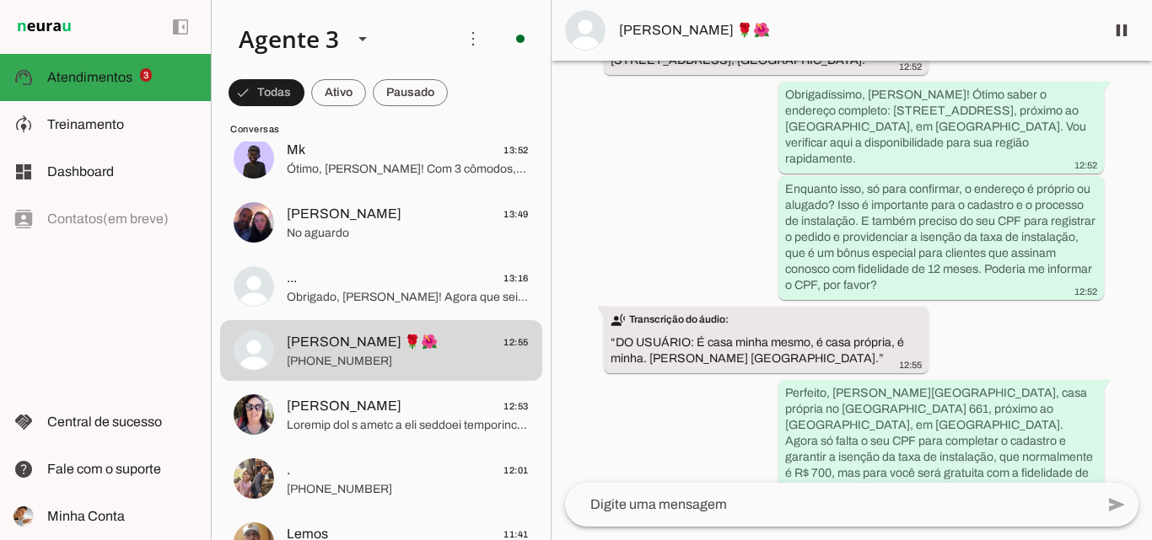
scroll to position [2195, 0]
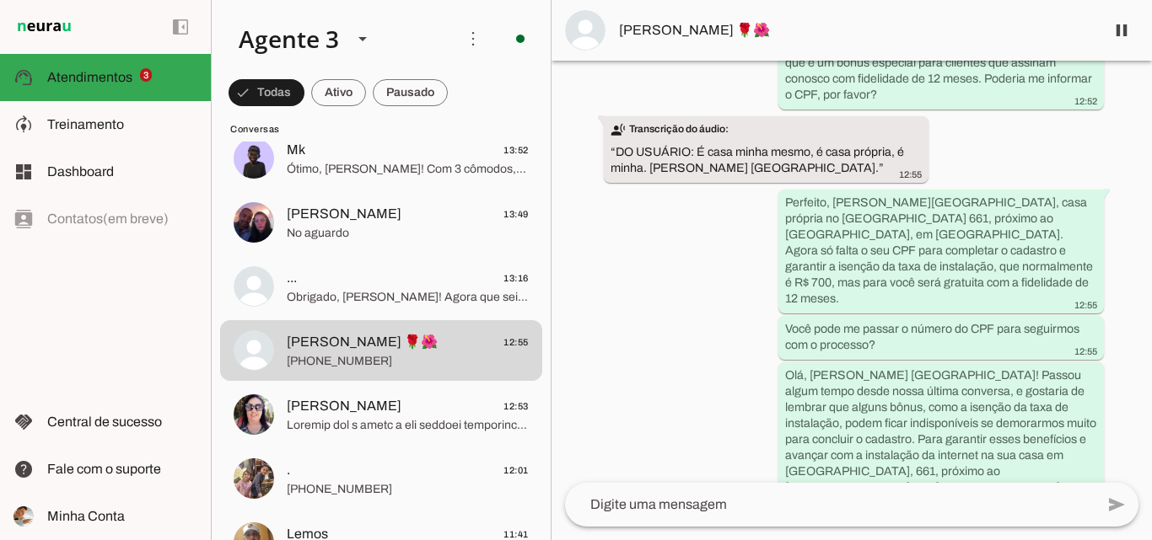
click at [899, 30] on span "[PERSON_NAME] 🌹🌺" at bounding box center [855, 30] width 472 height 20
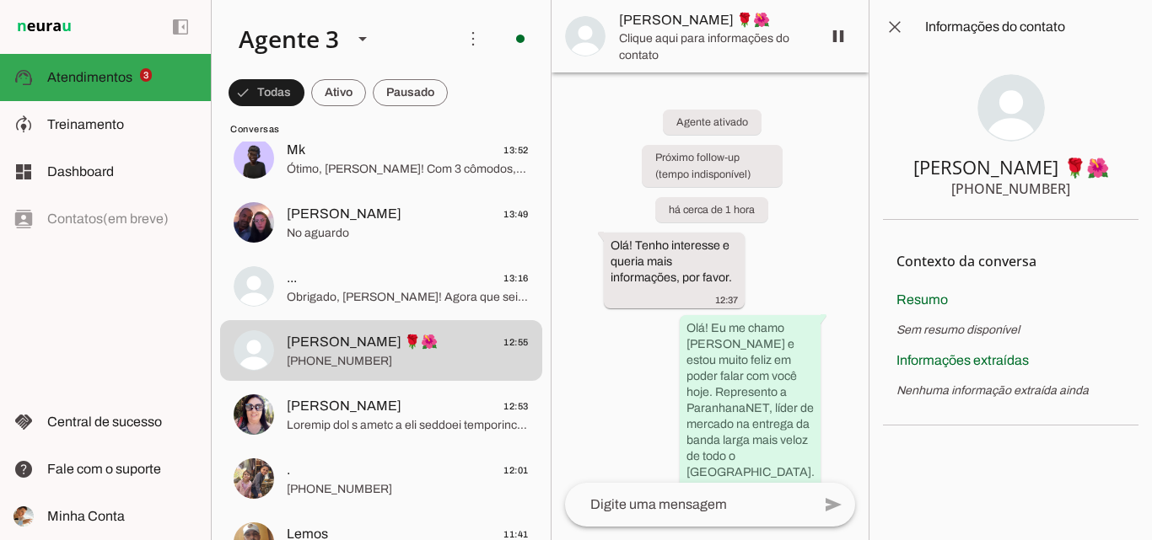
drag, startPoint x: 1025, startPoint y: 190, endPoint x: 1074, endPoint y: 190, distance: 48.9
click at [1074, 190] on section "Ivone 🌹🌺 +55 5198448398" at bounding box center [1010, 137] width 255 height 166
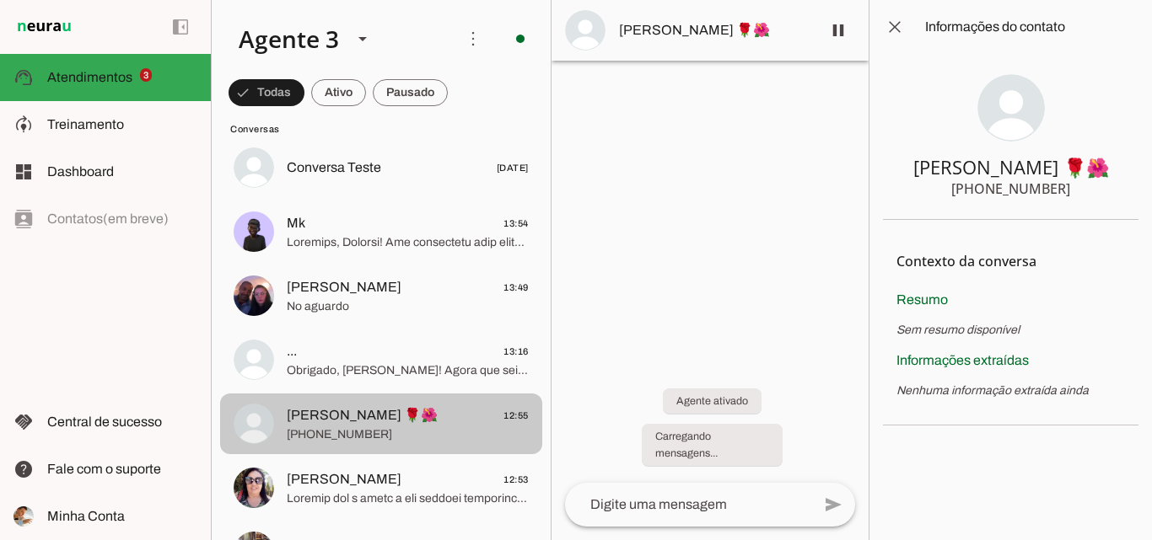
scroll to position [327, 0]
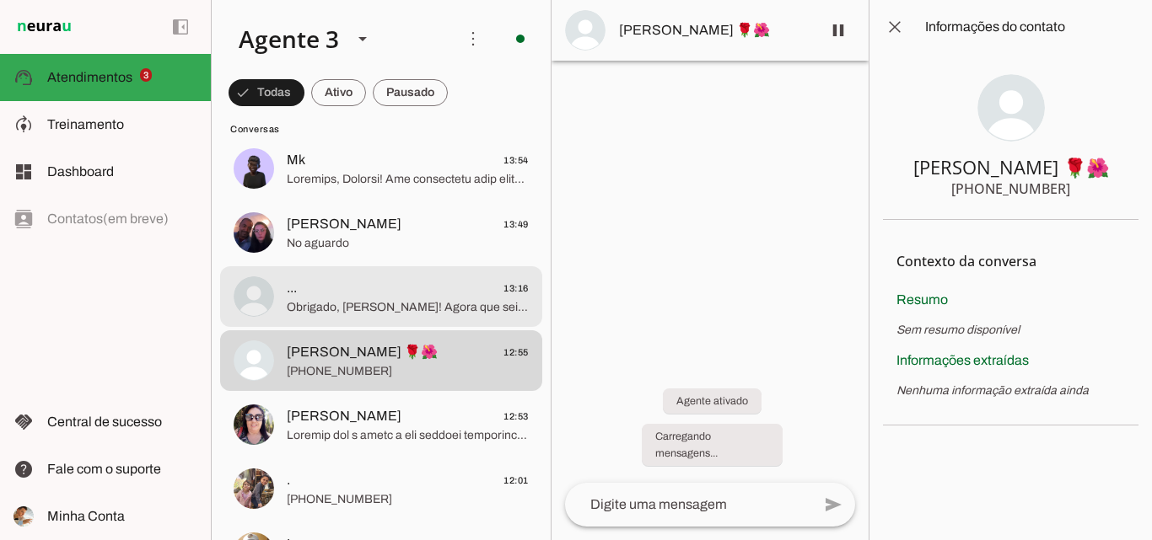
click at [454, 296] on span "... 13:16" at bounding box center [408, 288] width 242 height 21
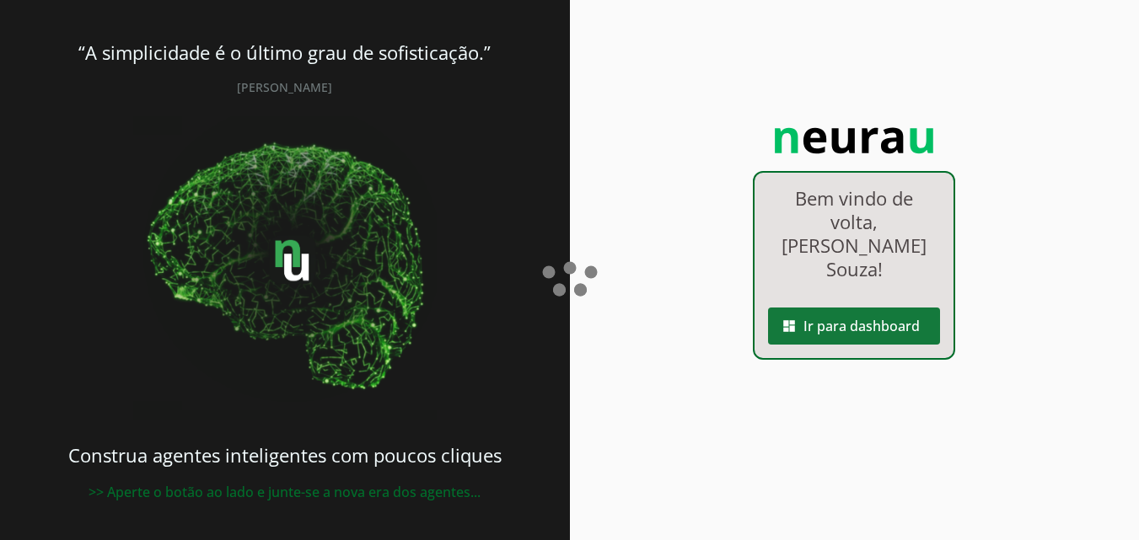
click at [906, 307] on span at bounding box center [854, 326] width 172 height 40
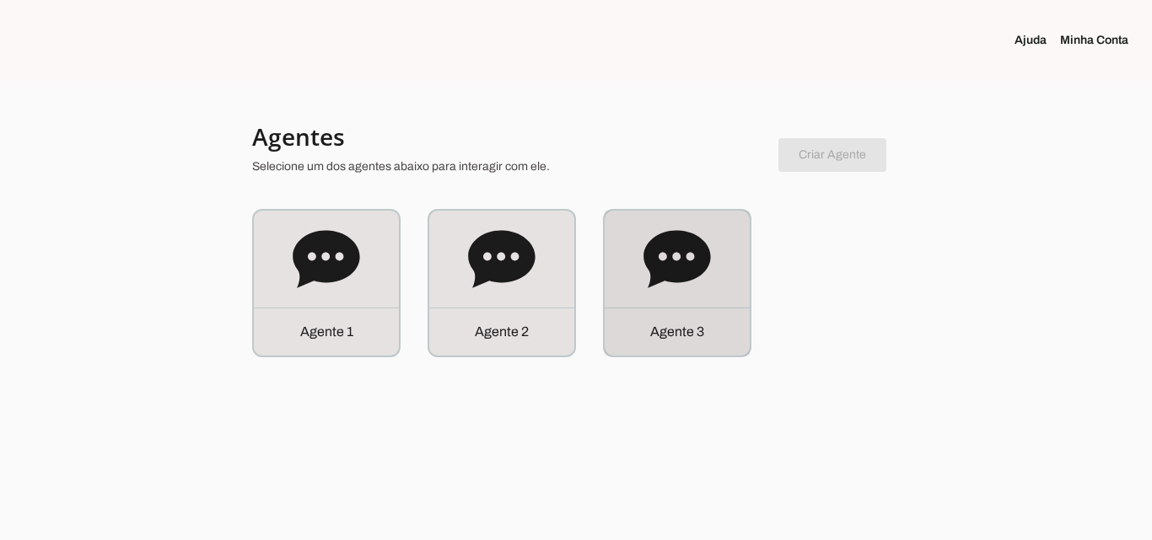
click at [736, 281] on div "Agente 3" at bounding box center [677, 283] width 145 height 145
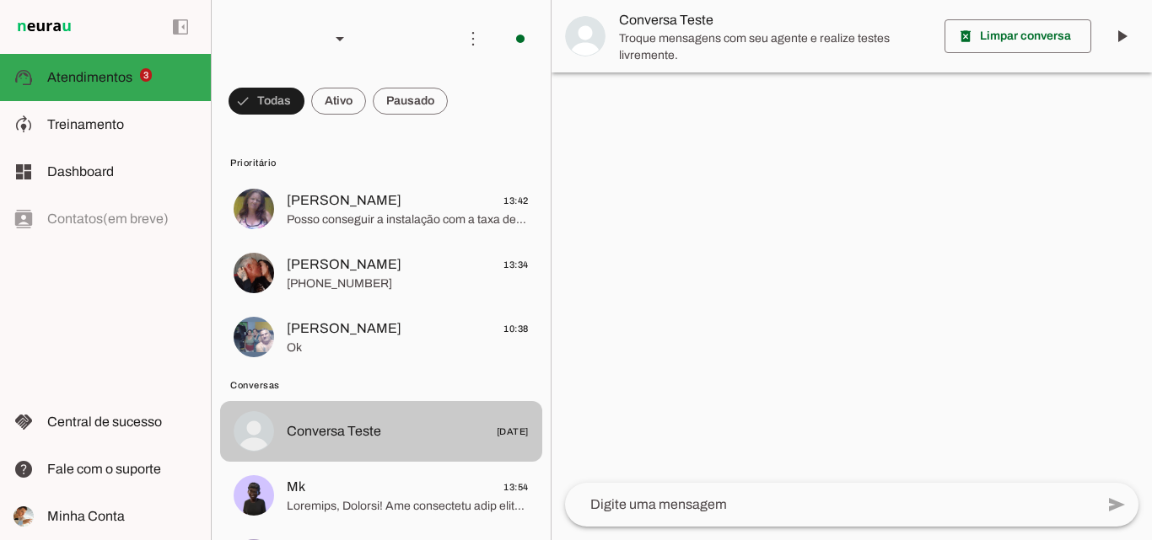
scroll to position [253, 0]
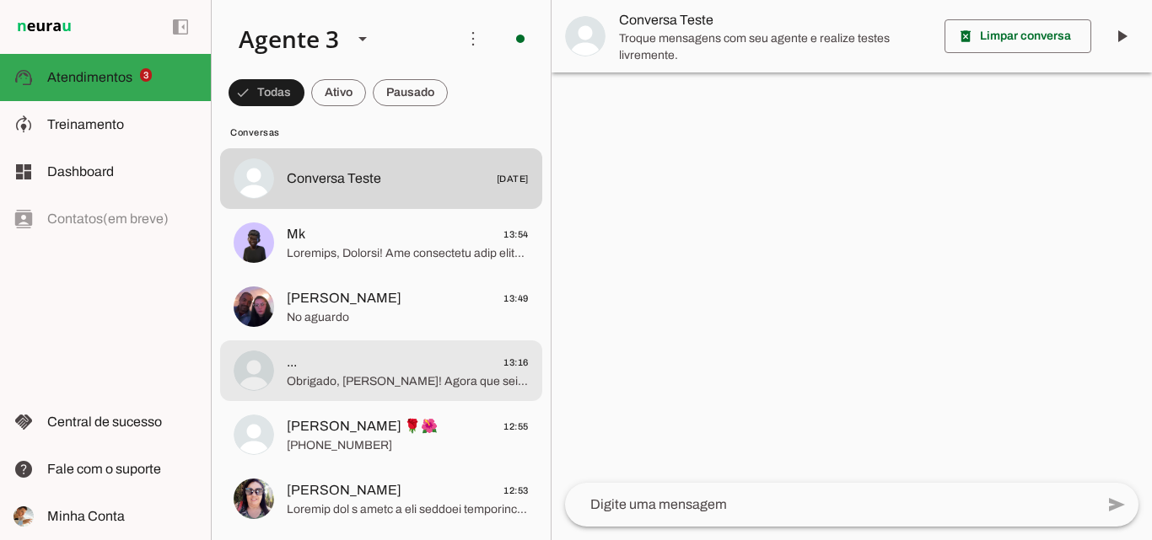
click at [369, 363] on span "... 13:16" at bounding box center [408, 362] width 242 height 21
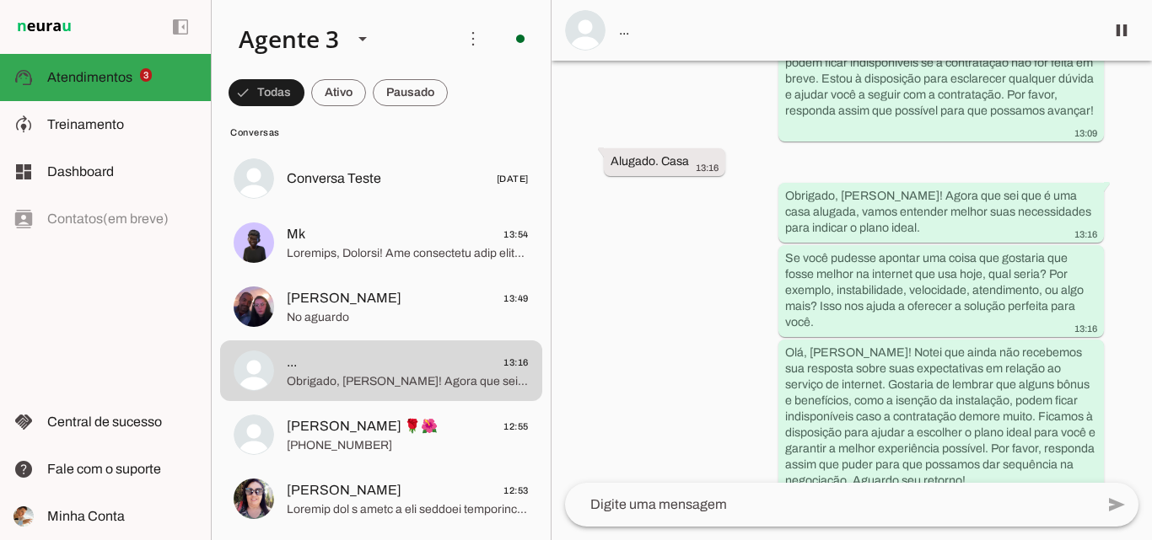
scroll to position [1270, 0]
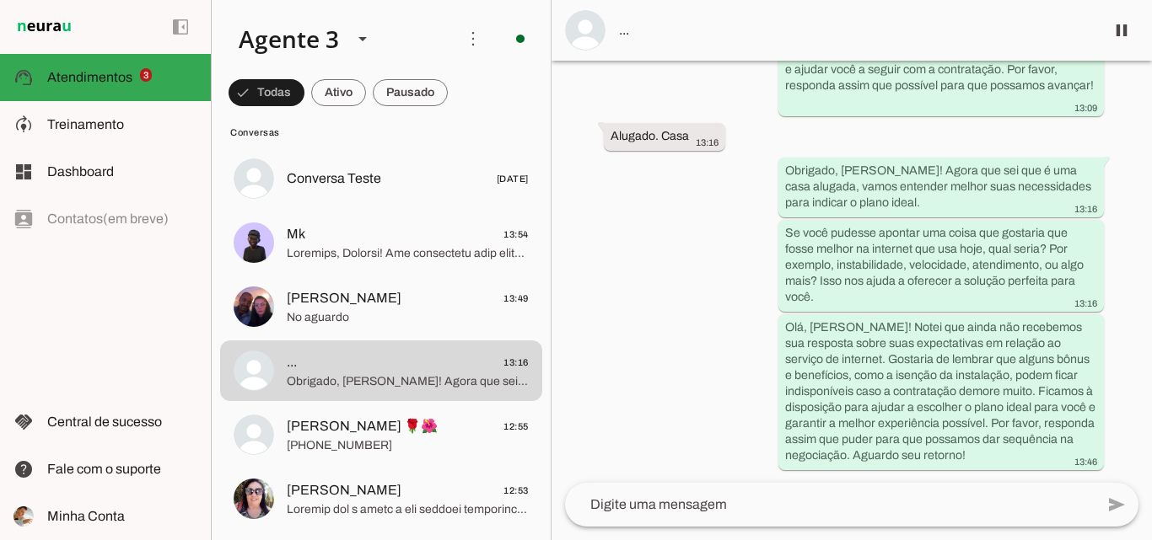
click at [720, 23] on span "..." at bounding box center [855, 30] width 472 height 20
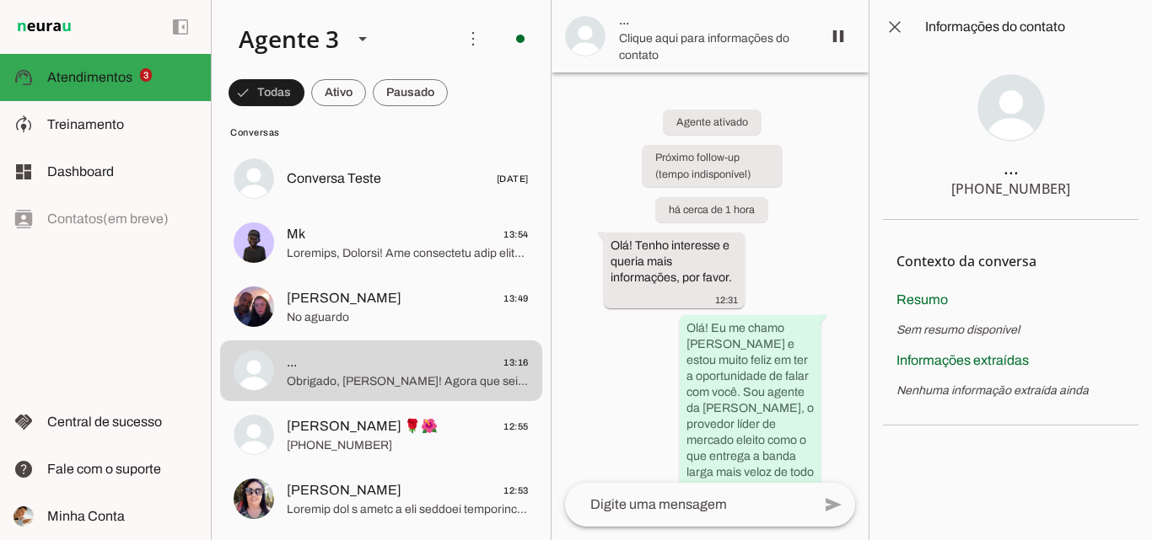
drag, startPoint x: 987, startPoint y: 190, endPoint x: 1070, endPoint y: 190, distance: 83.5
click at [1070, 190] on section "... +55 5197515980" at bounding box center [1010, 137] width 255 height 166
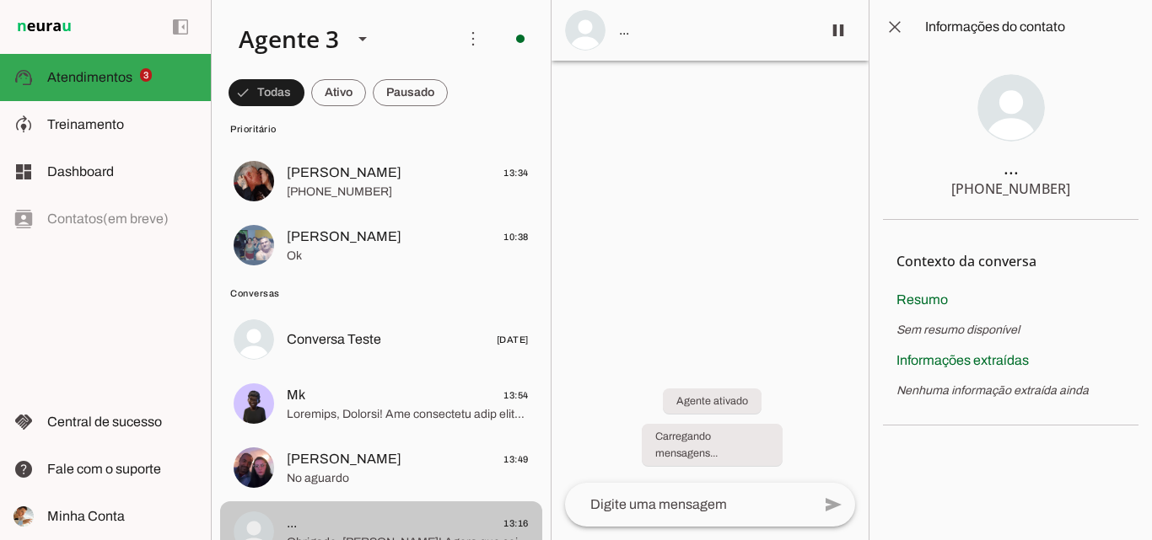
scroll to position [337, 0]
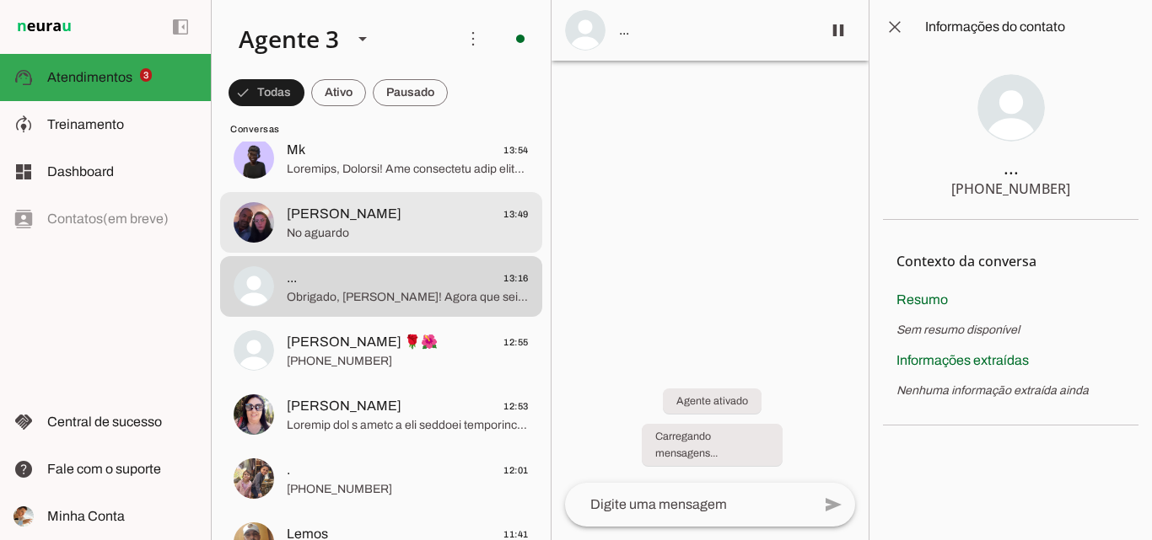
drag, startPoint x: 389, startPoint y: 212, endPoint x: 627, endPoint y: 243, distance: 240.5
click at [389, 212] on span "[PERSON_NAME]" at bounding box center [344, 214] width 115 height 20
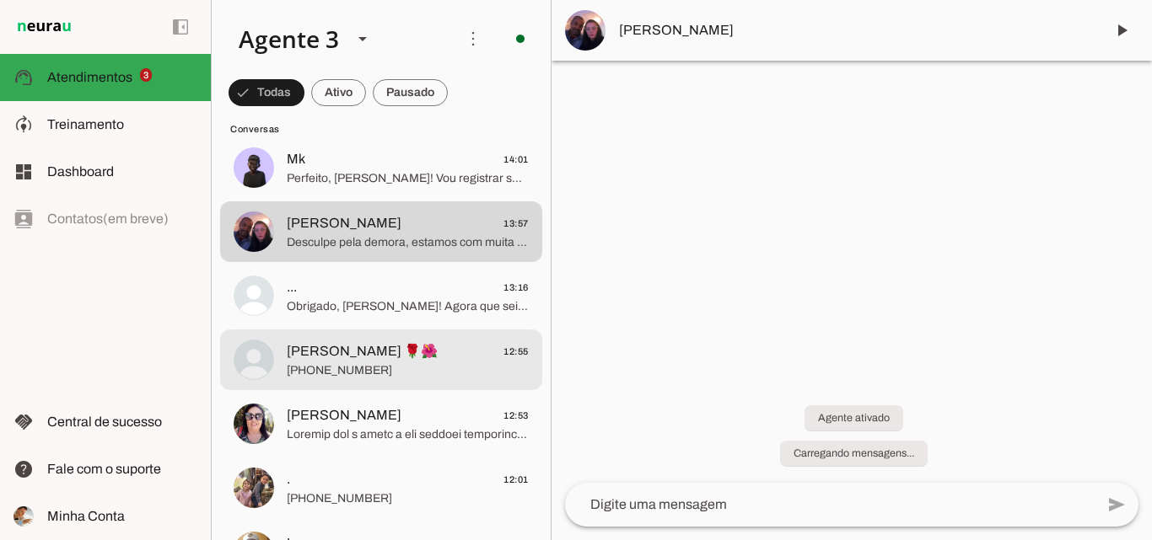
scroll to position [337, 0]
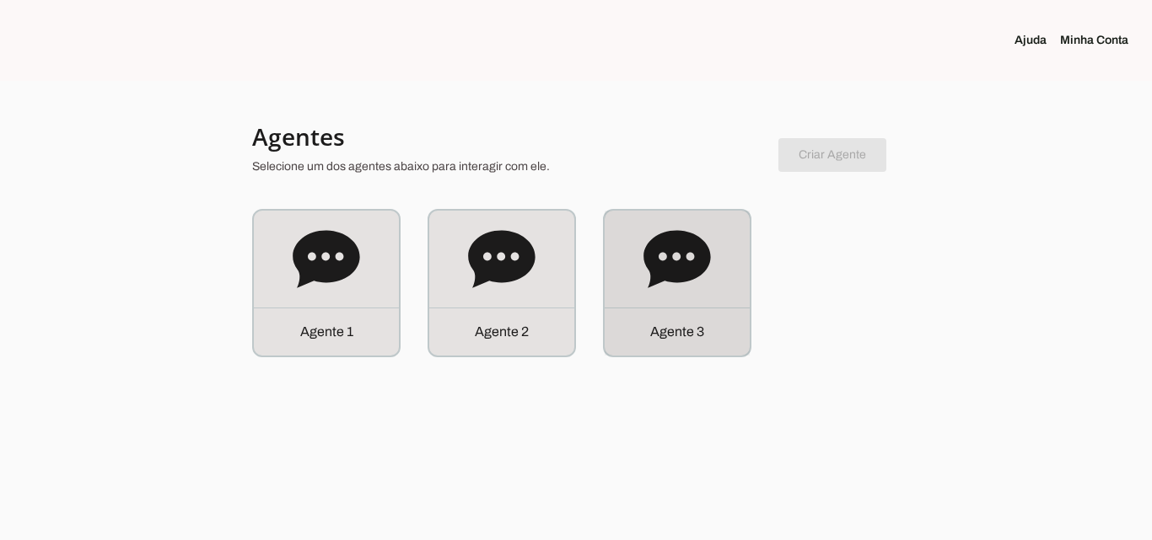
click at [666, 293] on icon at bounding box center [676, 259] width 67 height 67
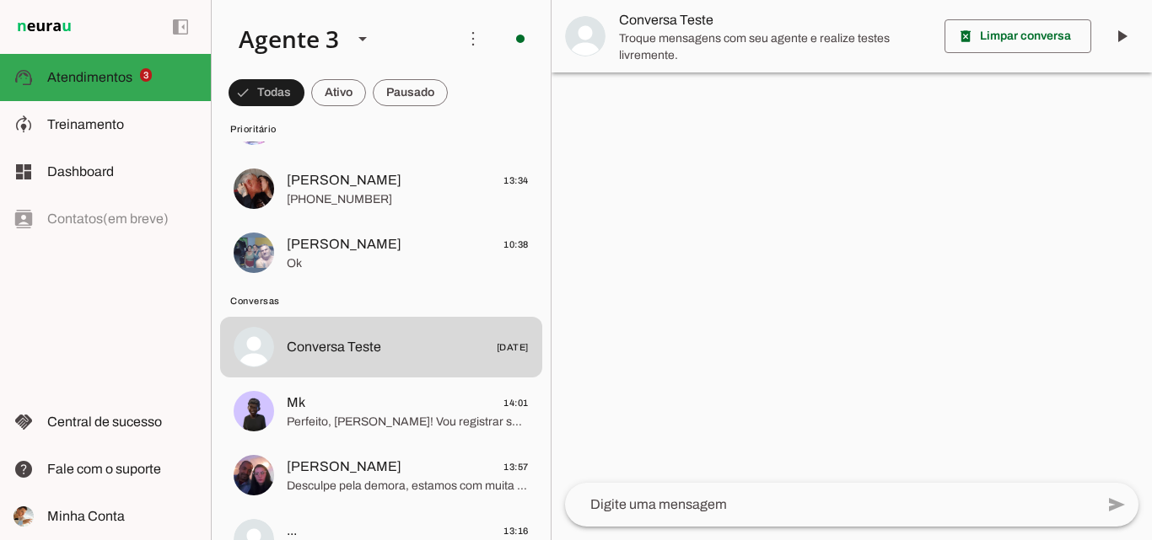
scroll to position [337, 0]
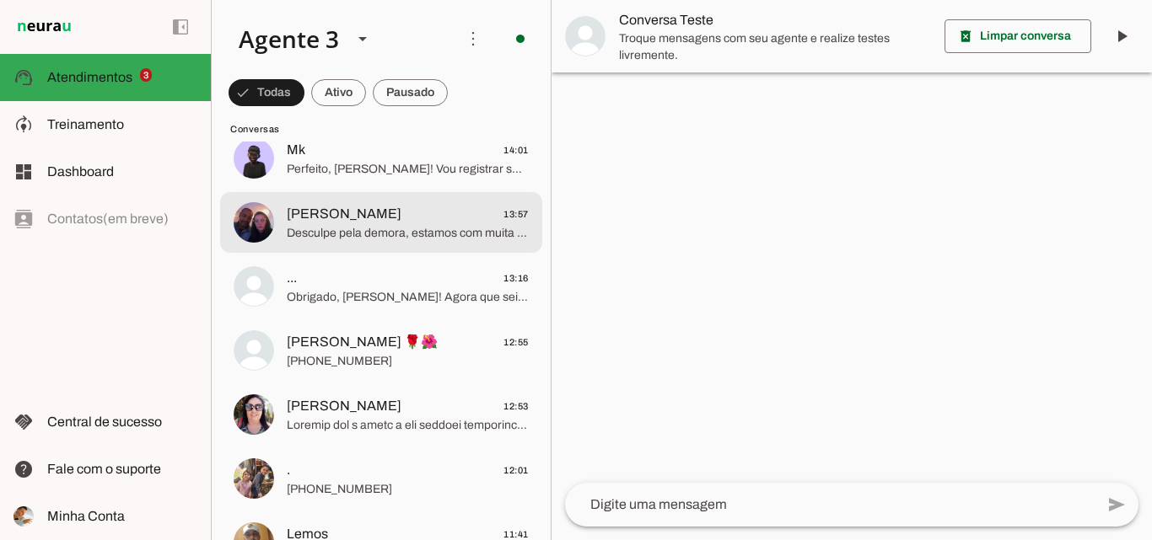
click at [412, 220] on span "[PERSON_NAME] 13:57" at bounding box center [408, 214] width 242 height 21
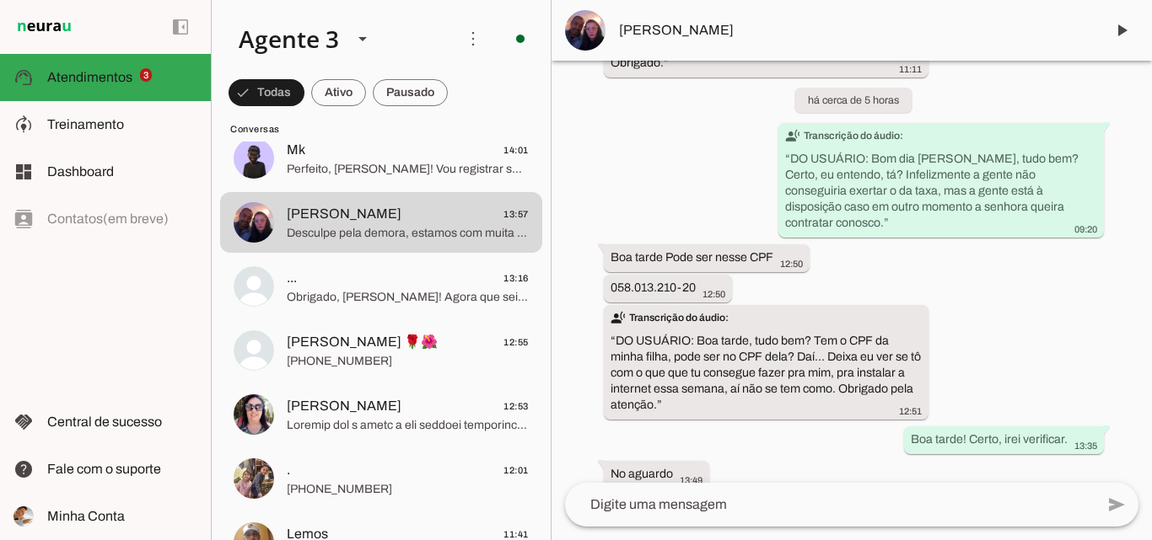
scroll to position [6997, 0]
